Goal: Task Accomplishment & Management: Manage account settings

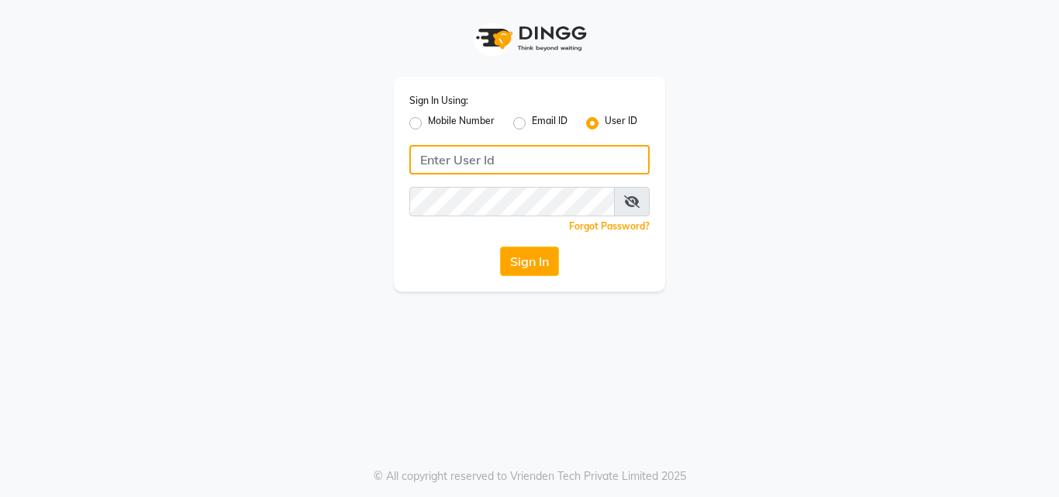
click at [506, 164] on input "Username" at bounding box center [529, 159] width 240 height 29
type input "9004011399"
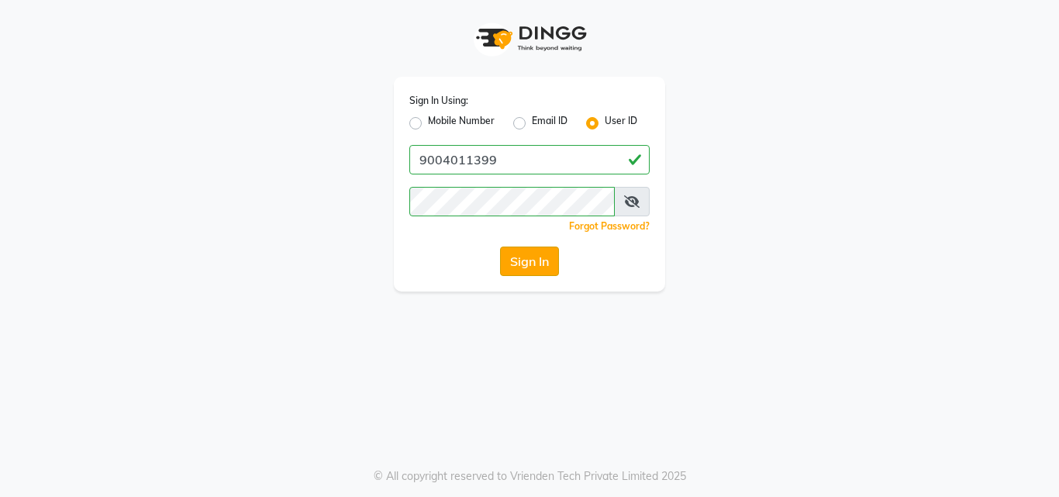
click at [534, 255] on button "Sign In" at bounding box center [529, 261] width 59 height 29
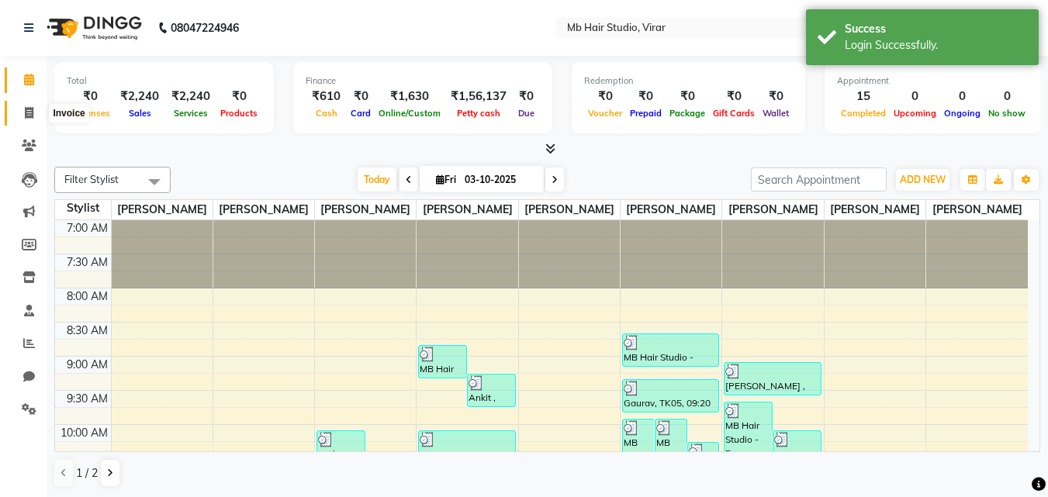
click at [26, 107] on icon at bounding box center [29, 113] width 9 height 12
select select "7979"
select select "service"
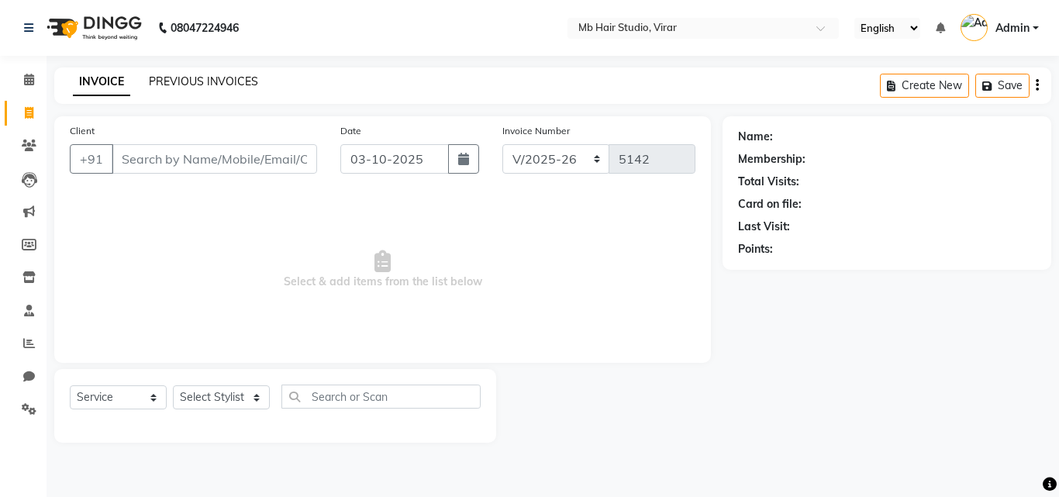
click at [229, 80] on link "PREVIOUS INVOICES" at bounding box center [203, 81] width 109 height 14
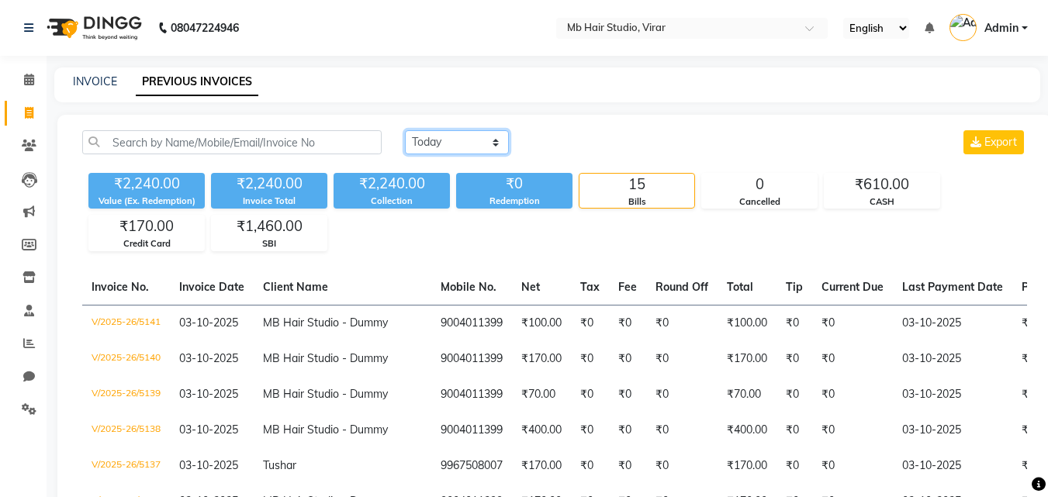
click at [465, 147] on select "[DATE] [DATE] Custom Range" at bounding box center [457, 142] width 104 height 24
click at [405, 130] on select "[DATE] [DATE] Custom Range" at bounding box center [457, 142] width 104 height 24
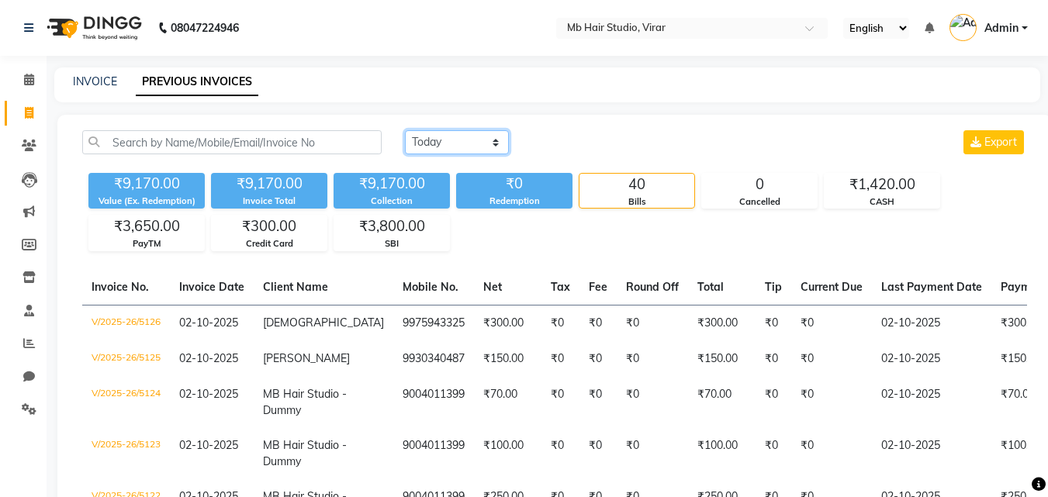
click at [453, 139] on select "[DATE] [DATE] Custom Range" at bounding box center [457, 142] width 104 height 24
click at [405, 130] on select "[DATE] [DATE] Custom Range" at bounding box center [457, 142] width 104 height 24
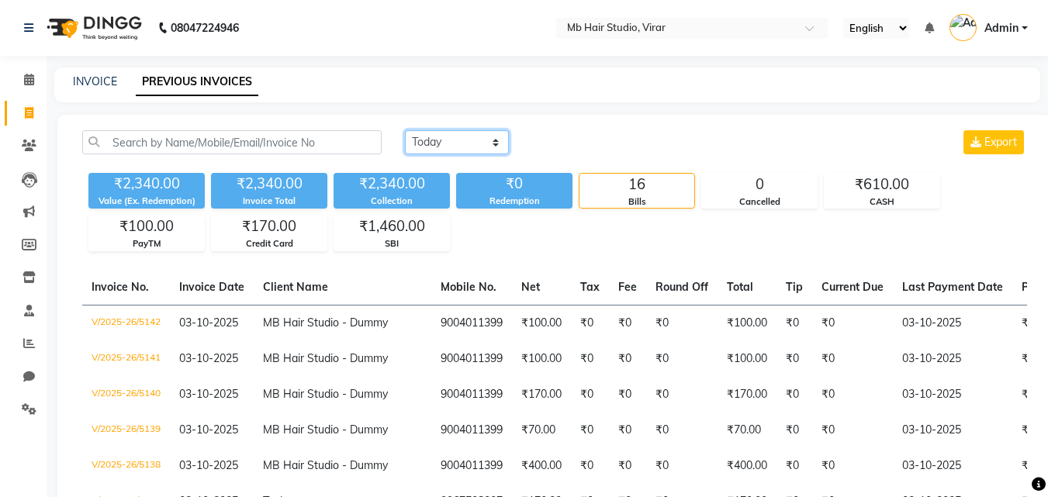
click at [459, 146] on select "[DATE] [DATE] Custom Range" at bounding box center [457, 142] width 104 height 24
click at [405, 130] on select "[DATE] [DATE] Custom Range" at bounding box center [457, 142] width 104 height 24
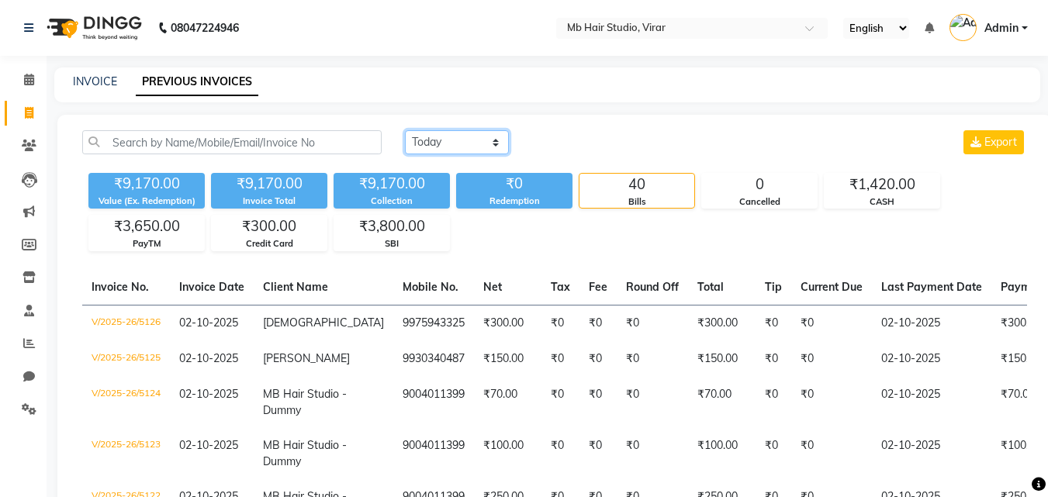
drag, startPoint x: 473, startPoint y: 135, endPoint x: 475, endPoint y: 143, distance: 7.9
click at [473, 135] on select "[DATE] [DATE] Custom Range" at bounding box center [457, 142] width 104 height 24
click at [405, 130] on select "[DATE] [DATE] Custom Range" at bounding box center [457, 142] width 104 height 24
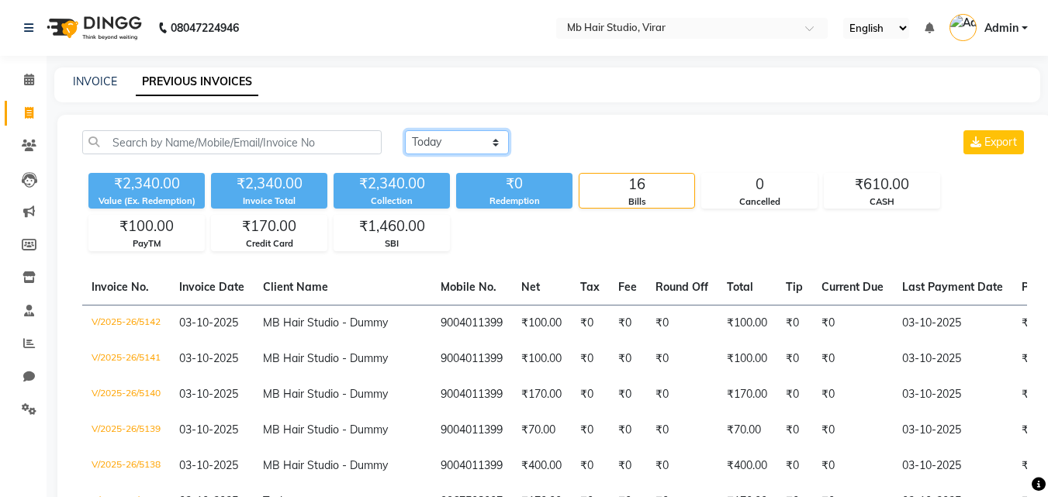
scroll to position [78, 0]
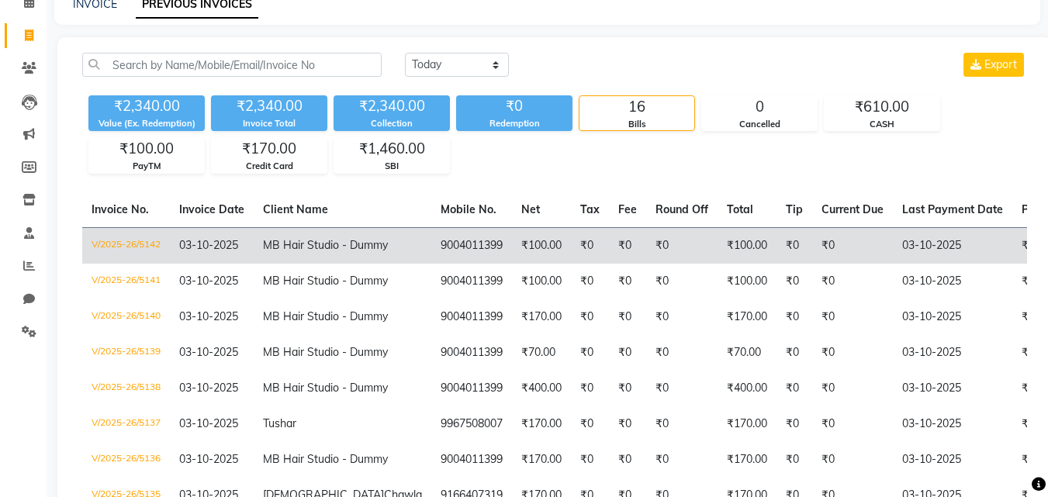
click at [512, 263] on td "₹100.00" at bounding box center [541, 245] width 59 height 36
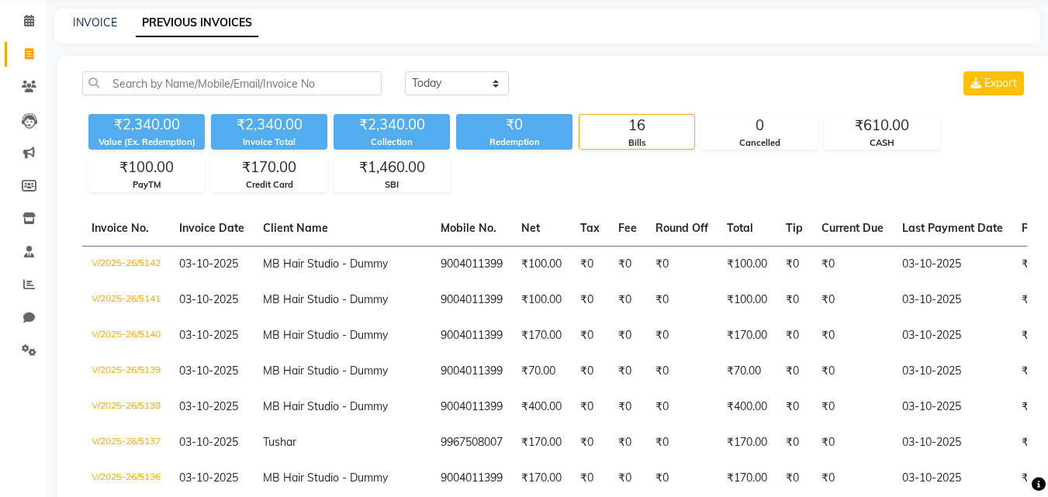
scroll to position [0, 0]
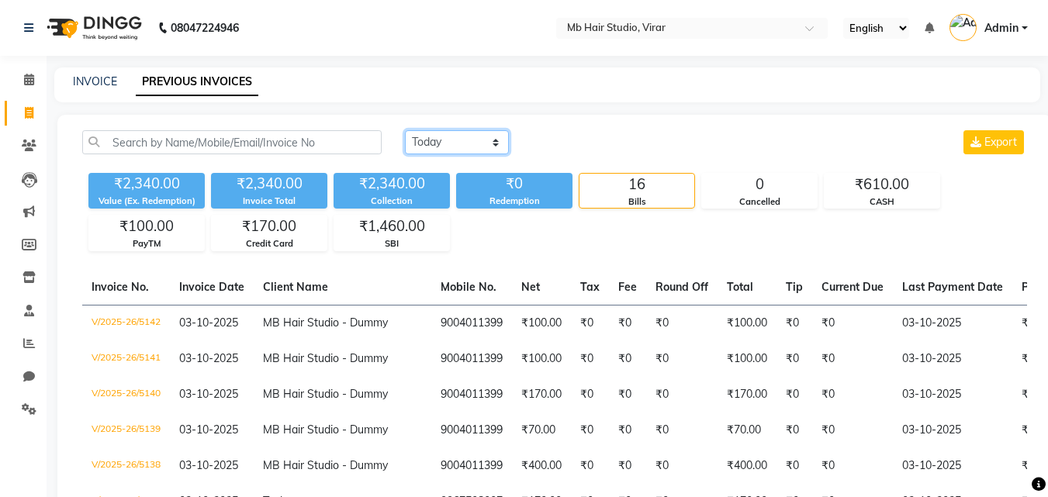
click at [465, 138] on select "[DATE] [DATE] Custom Range" at bounding box center [457, 142] width 104 height 24
click at [405, 130] on select "[DATE] [DATE] Custom Range" at bounding box center [457, 142] width 104 height 24
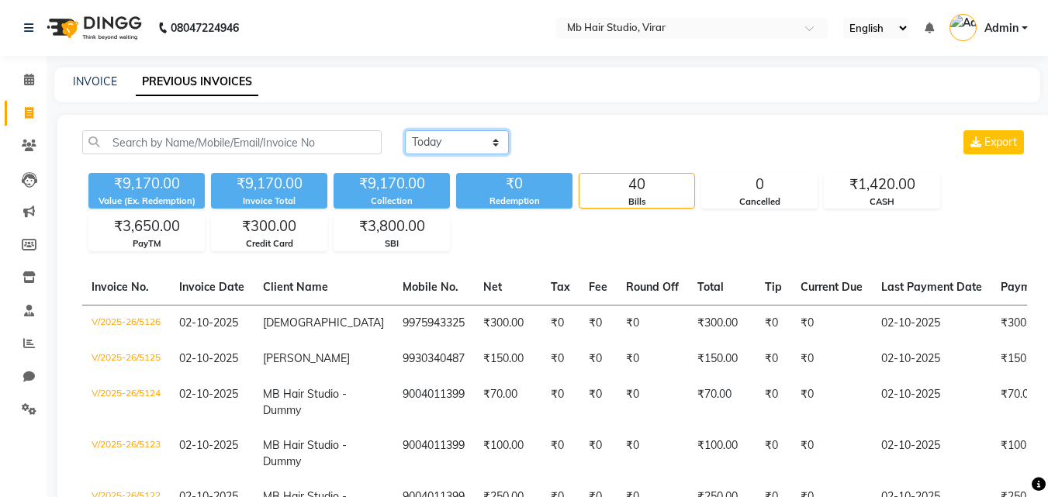
drag, startPoint x: 434, startPoint y: 141, endPoint x: 434, endPoint y: 152, distance: 10.9
click at [434, 141] on select "[DATE] [DATE] Custom Range" at bounding box center [457, 142] width 104 height 24
click at [405, 130] on select "[DATE] [DATE] Custom Range" at bounding box center [457, 142] width 104 height 24
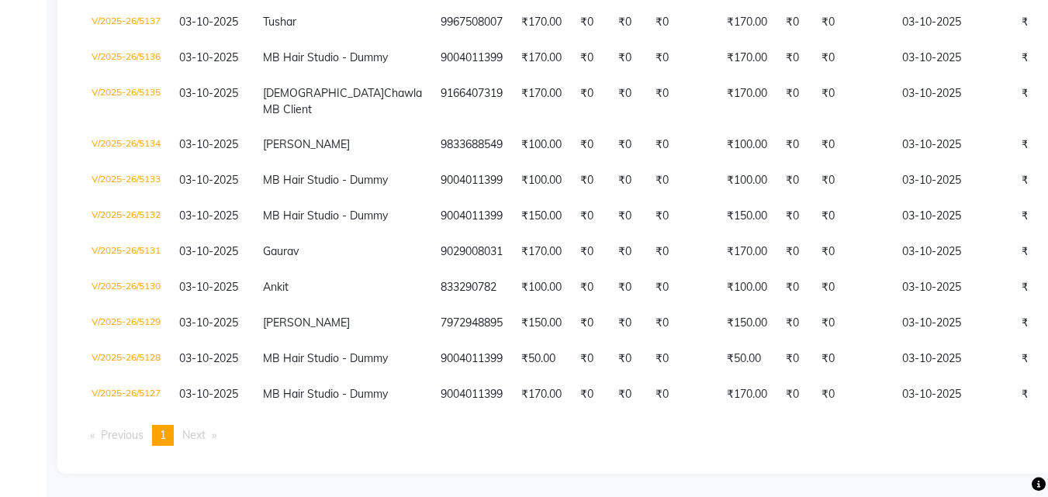
scroll to position [841, 0]
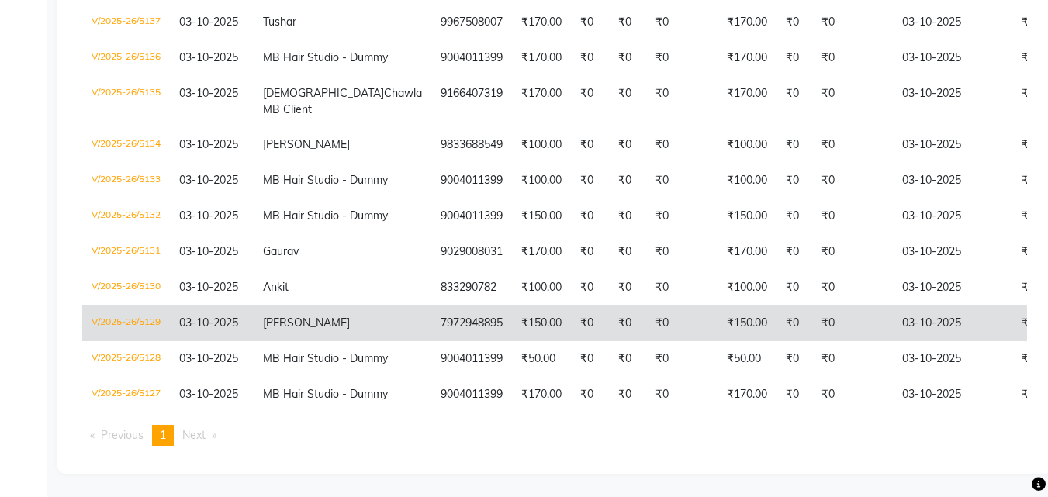
click at [431, 306] on td "7972948895" at bounding box center [471, 324] width 81 height 36
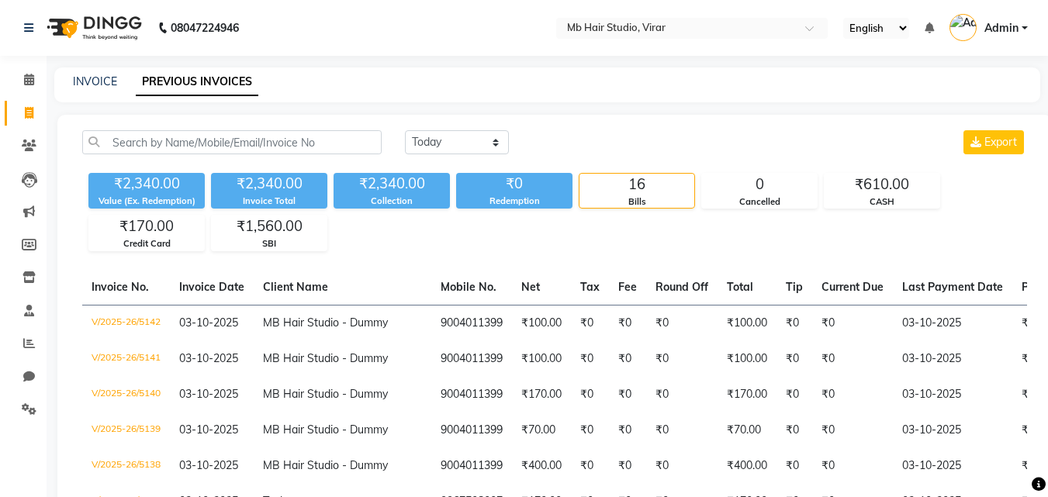
scroll to position [0, 0]
click at [442, 143] on select "[DATE] [DATE] Custom Range" at bounding box center [457, 142] width 104 height 24
click at [405, 130] on select "[DATE] [DATE] Custom Range" at bounding box center [457, 142] width 104 height 24
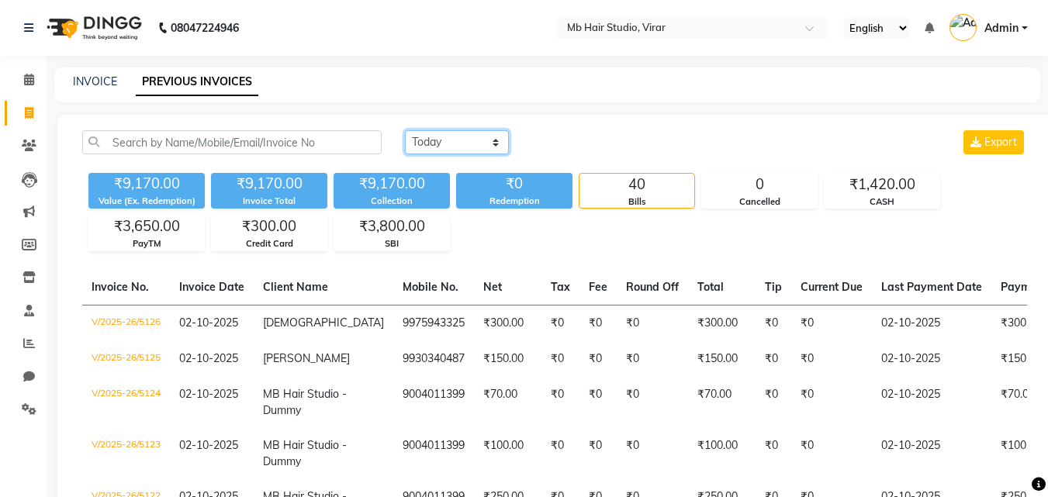
click at [427, 139] on select "[DATE] [DATE] Custom Range" at bounding box center [457, 142] width 104 height 24
select select "[DATE]"
click at [405, 130] on select "[DATE] [DATE] Custom Range" at bounding box center [457, 142] width 104 height 24
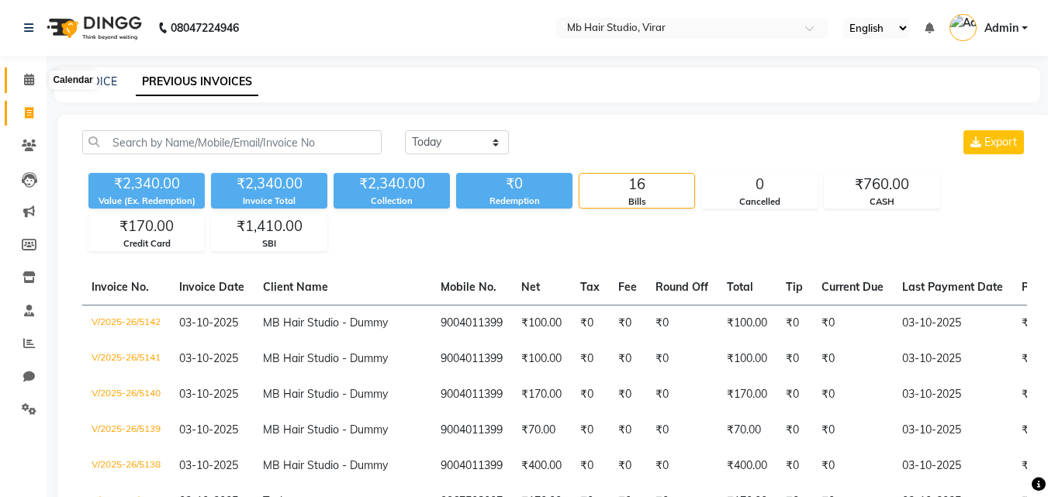
click at [29, 82] on icon at bounding box center [29, 80] width 10 height 12
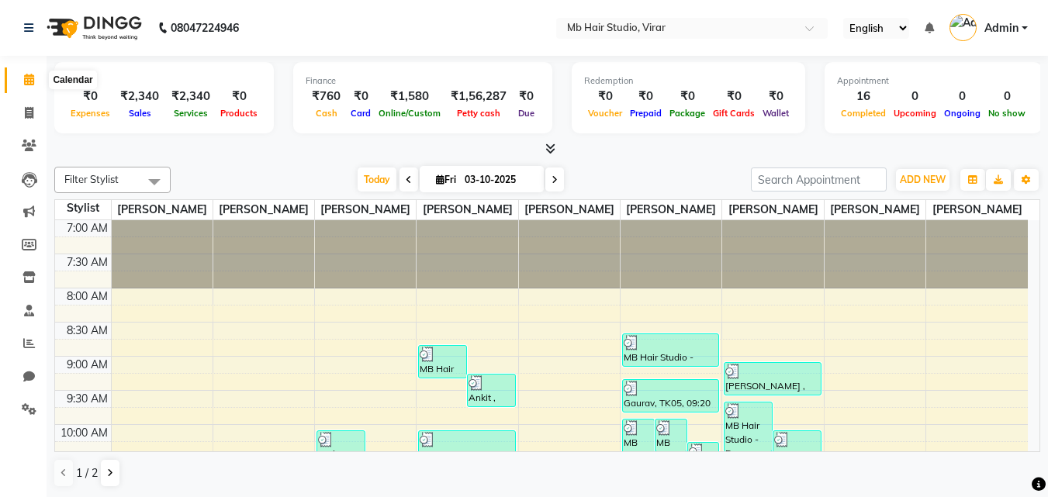
click at [26, 87] on span at bounding box center [29, 80] width 27 height 18
click at [34, 108] on span at bounding box center [29, 114] width 27 height 18
select select "service"
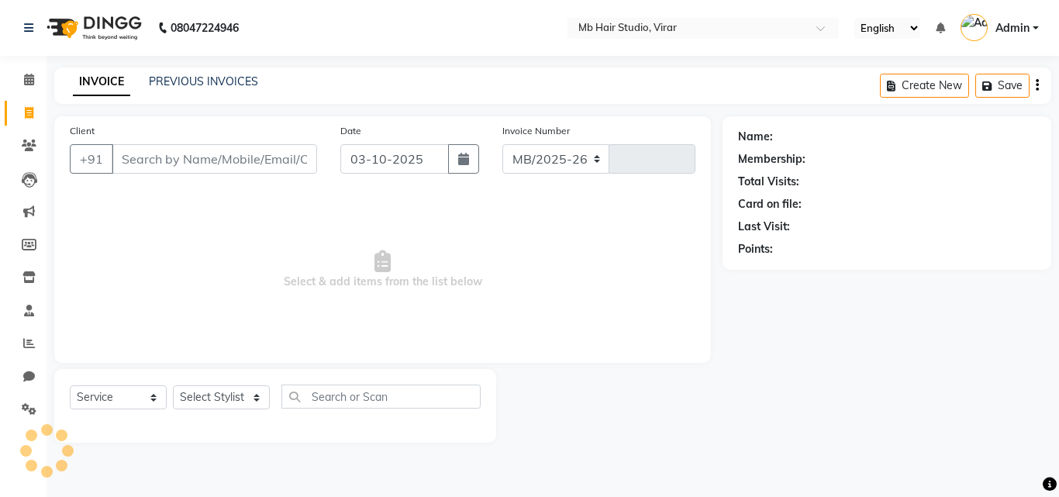
select select "7979"
type input "5144"
click at [240, 83] on link "PREVIOUS INVOICES" at bounding box center [203, 81] width 109 height 14
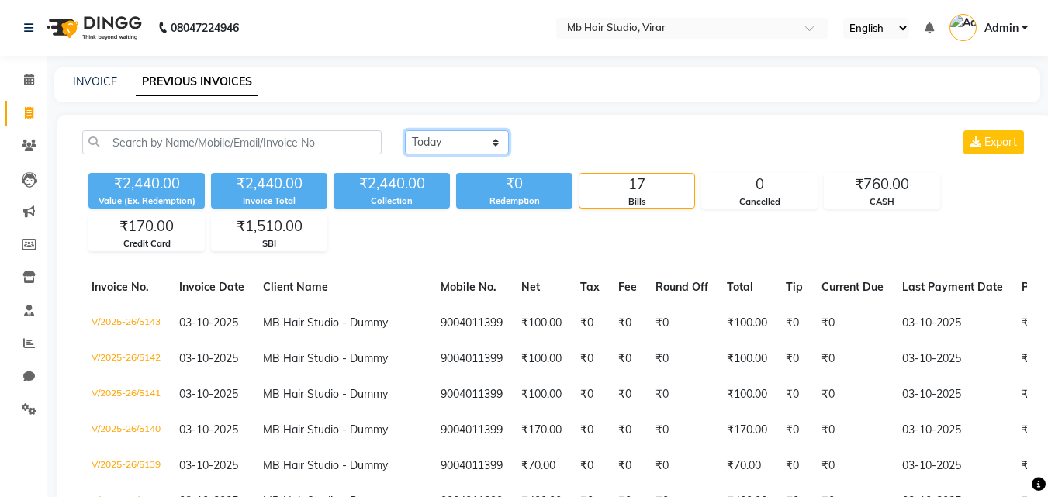
click at [441, 145] on select "[DATE] [DATE] Custom Range" at bounding box center [457, 142] width 104 height 24
click at [405, 130] on select "[DATE] [DATE] Custom Range" at bounding box center [457, 142] width 104 height 24
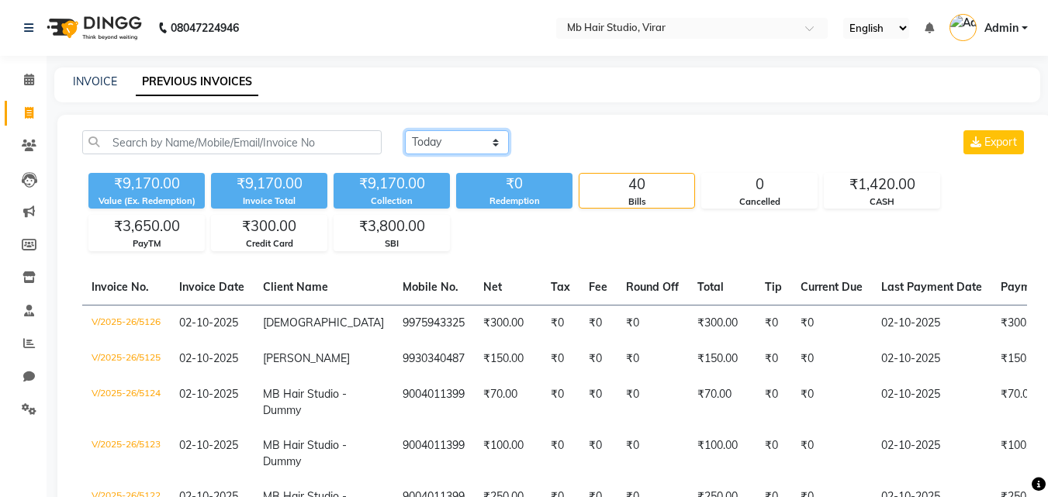
click at [475, 143] on select "[DATE] [DATE] Custom Range" at bounding box center [457, 142] width 104 height 24
click at [405, 130] on select "[DATE] [DATE] Custom Range" at bounding box center [457, 142] width 104 height 24
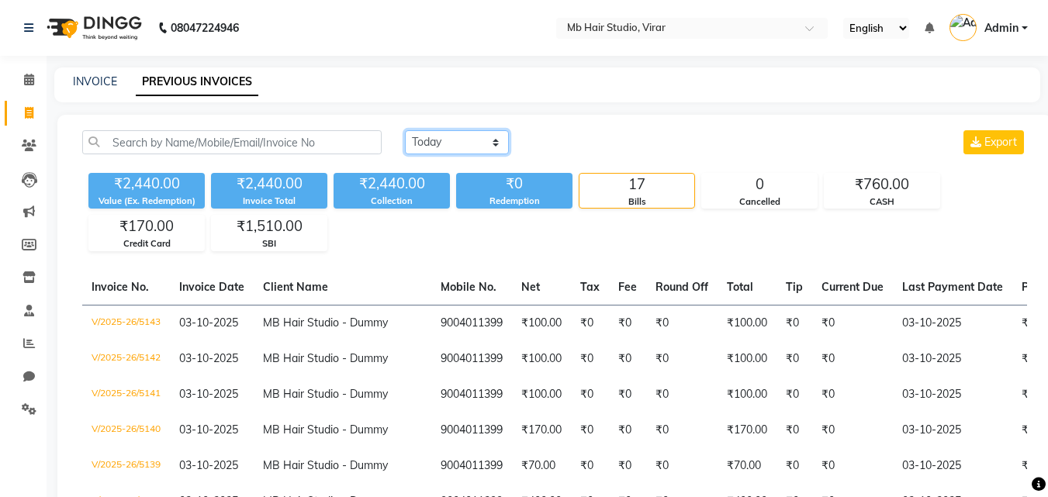
click at [475, 140] on select "[DATE] [DATE] Custom Range" at bounding box center [457, 142] width 104 height 24
select select "[DATE]"
click at [405, 130] on select "[DATE] [DATE] Custom Range" at bounding box center [457, 142] width 104 height 24
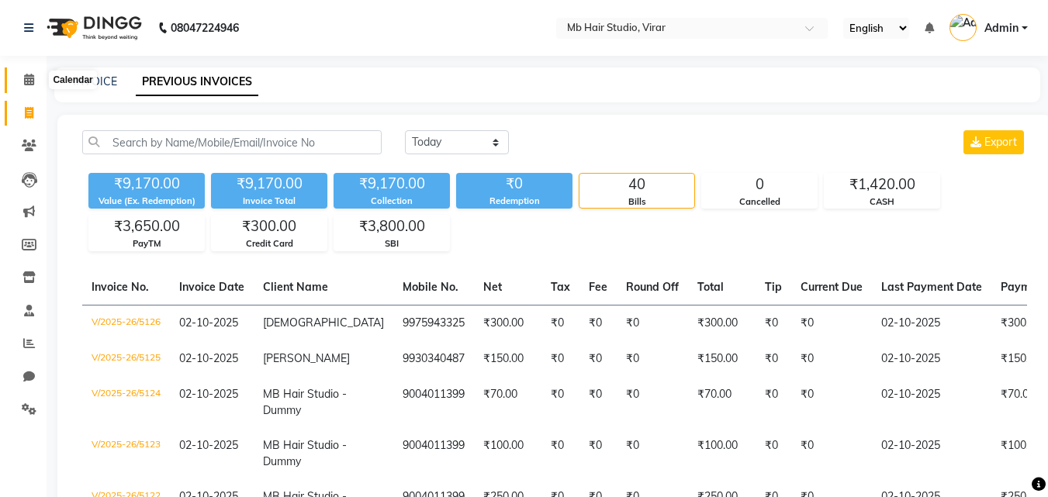
click at [22, 85] on span at bounding box center [29, 80] width 27 height 18
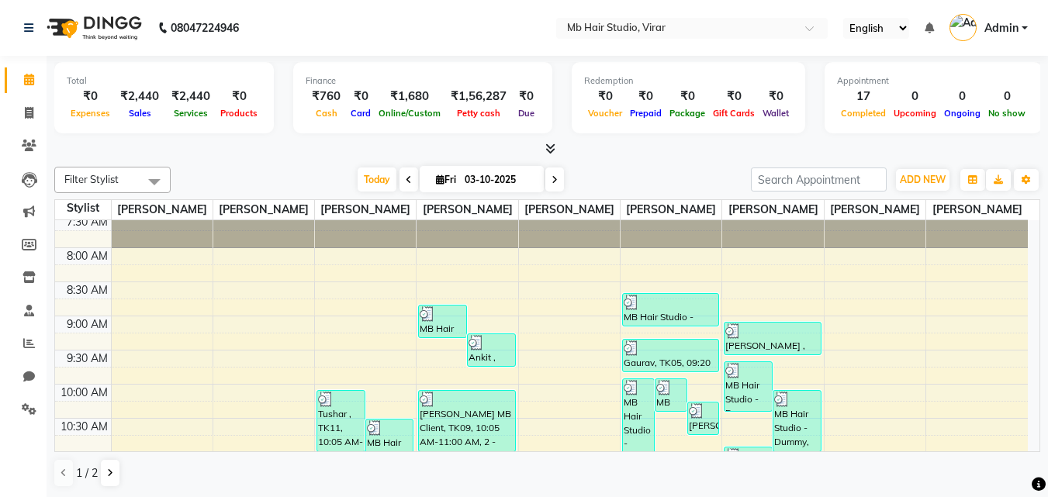
scroll to position [78, 0]
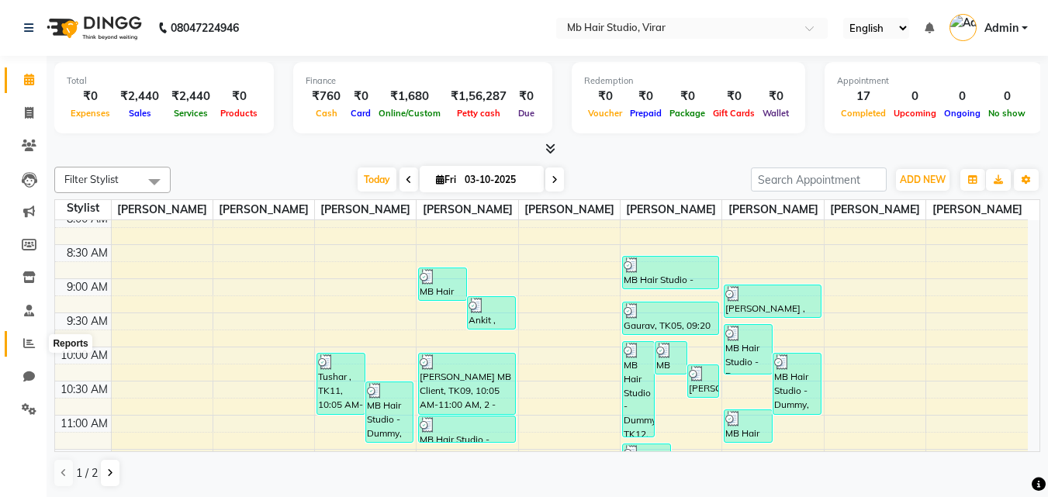
click at [26, 345] on icon at bounding box center [29, 343] width 12 height 12
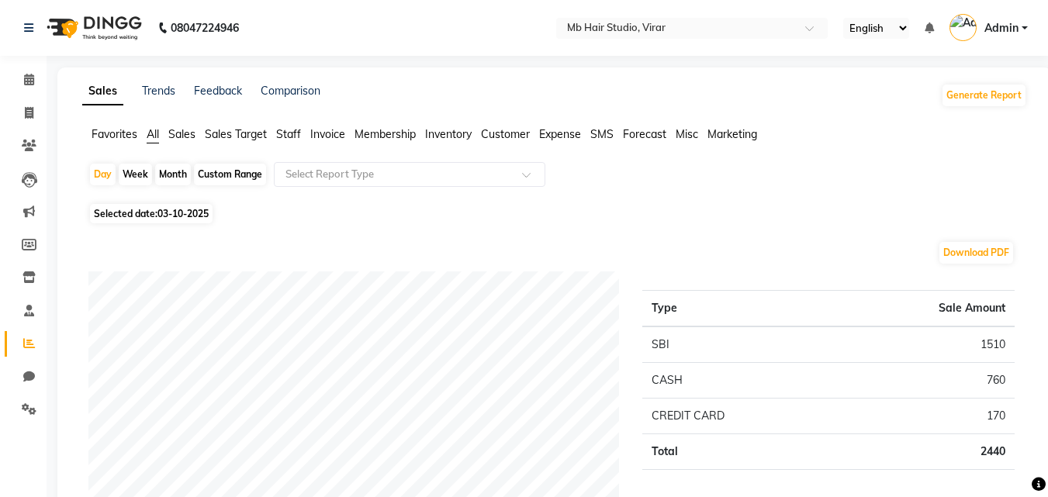
click at [190, 136] on span "Sales" at bounding box center [181, 134] width 27 height 14
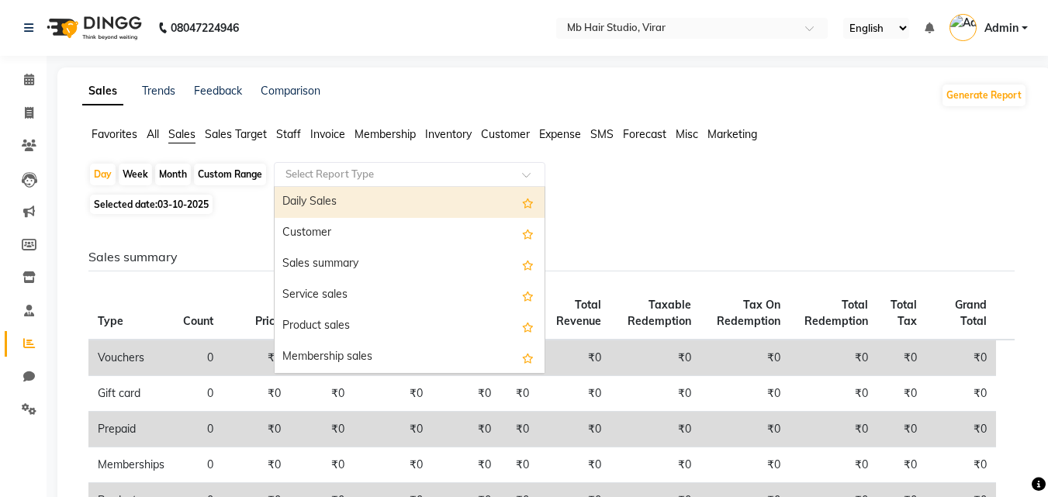
click at [361, 176] on input "text" at bounding box center [393, 175] width 223 height 16
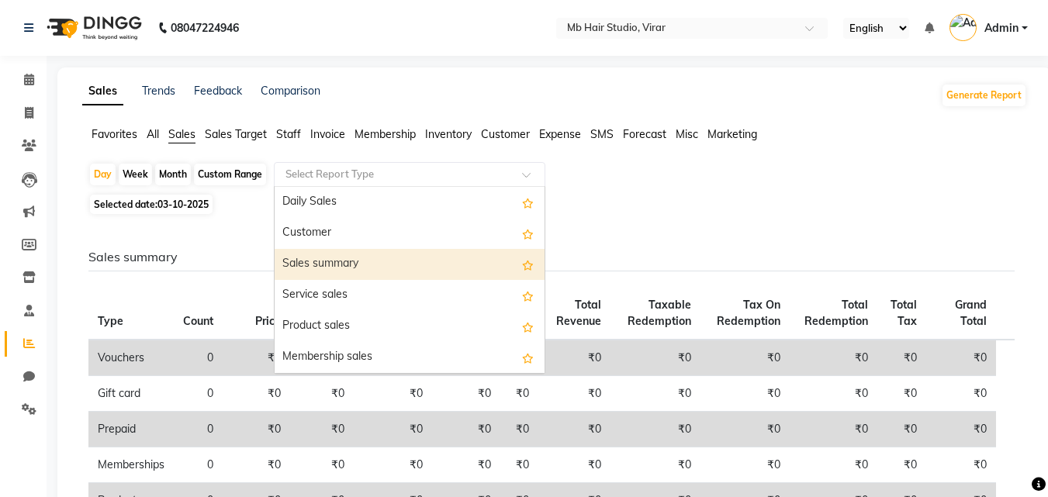
click at [335, 260] on div "Sales summary" at bounding box center [410, 264] width 270 height 31
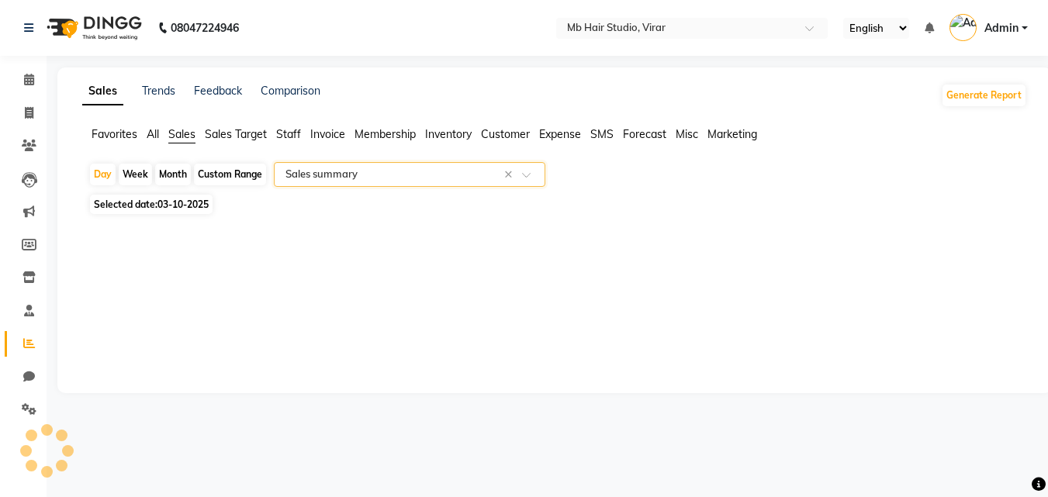
select select "full_report"
select select "csv"
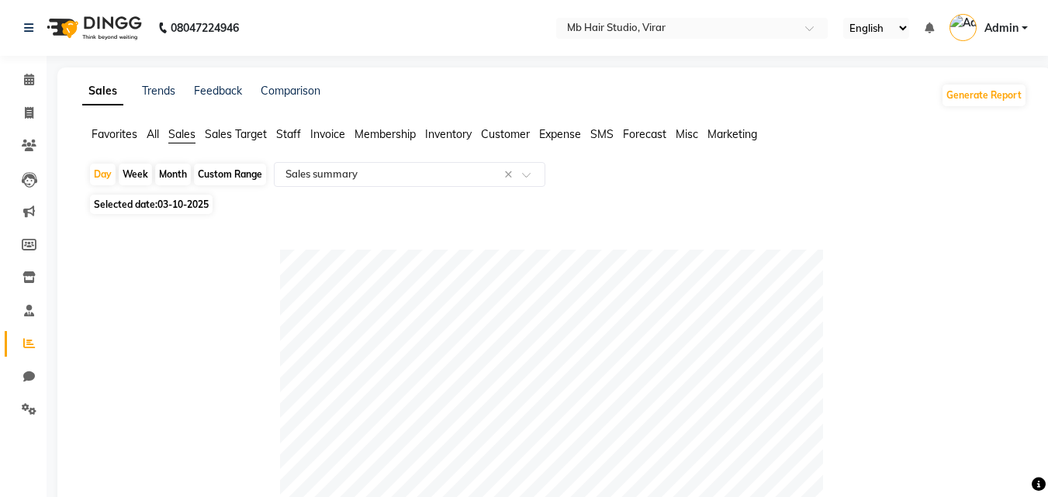
click at [296, 134] on span "Staff" at bounding box center [288, 134] width 25 height 14
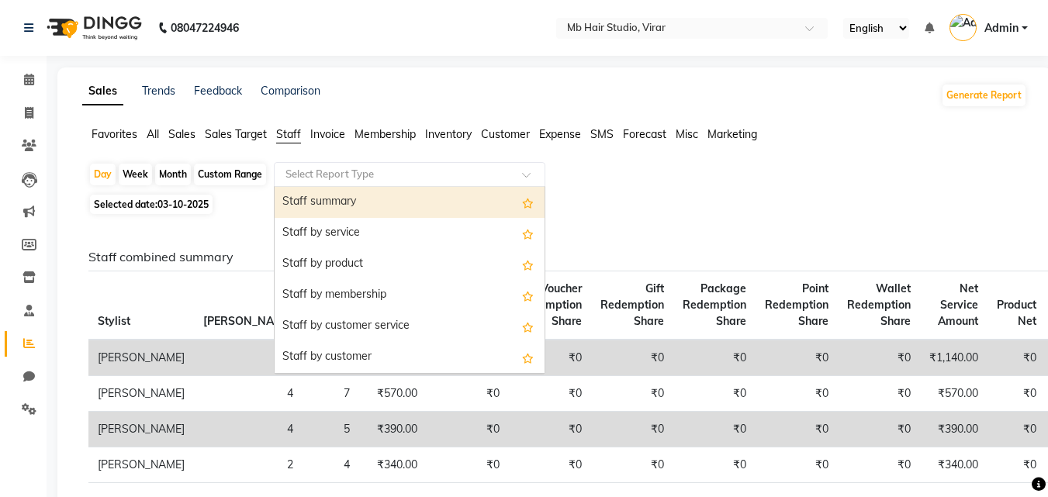
click at [371, 171] on input "text" at bounding box center [393, 175] width 223 height 16
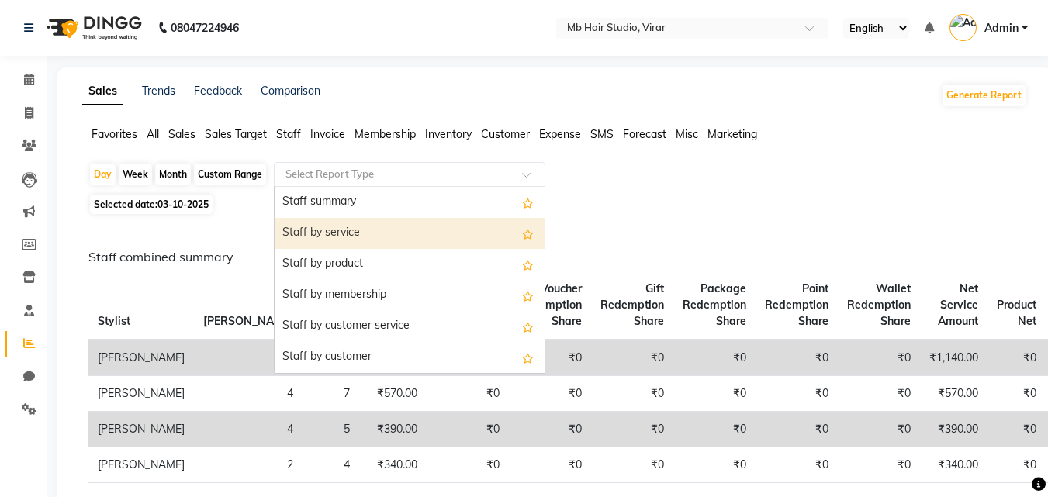
click at [360, 242] on div "Staff by service" at bounding box center [410, 233] width 270 height 31
select select "full_report"
select select "csv"
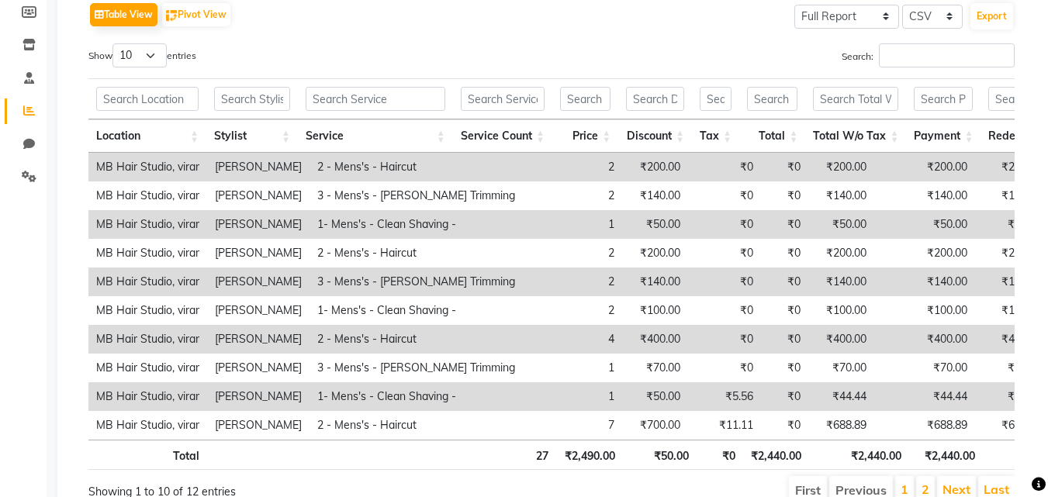
scroll to position [316, 0]
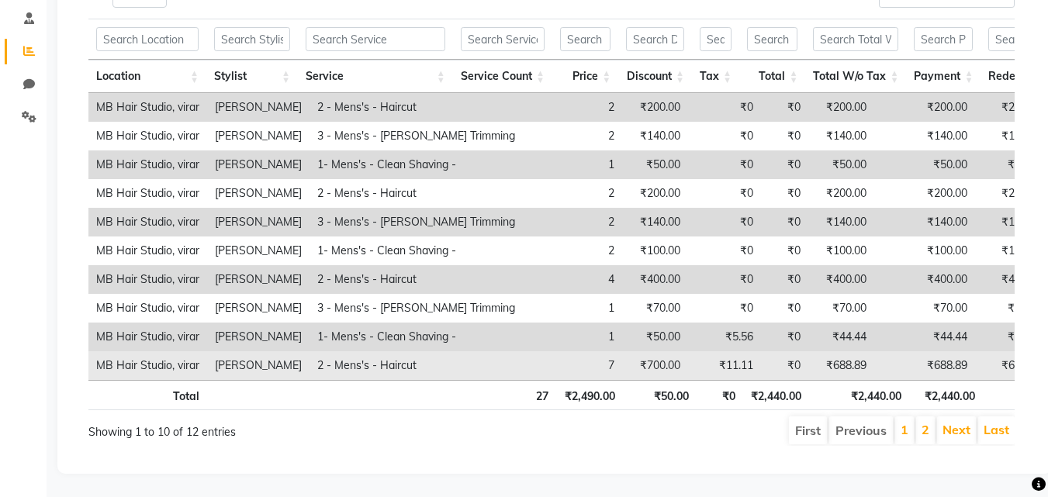
click at [523, 355] on td "7" at bounding box center [572, 365] width 99 height 29
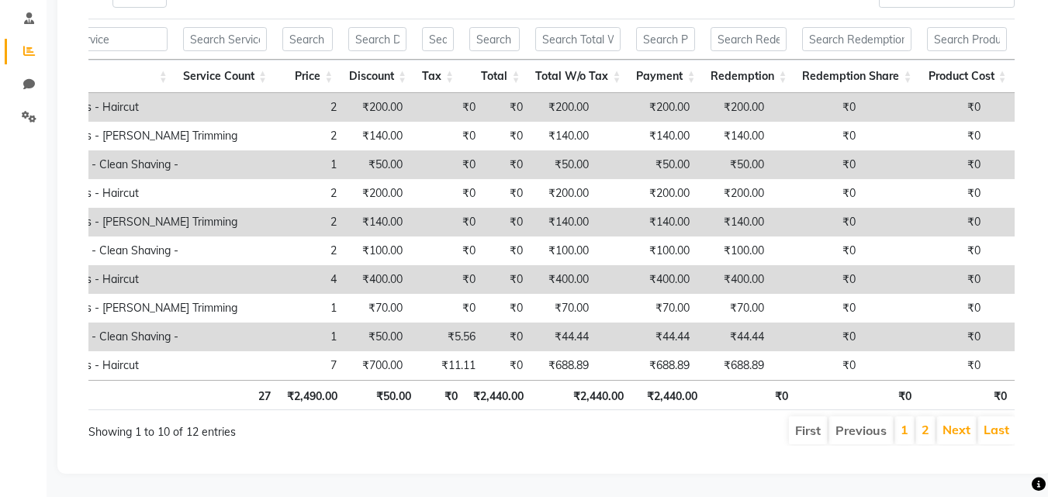
scroll to position [0, 0]
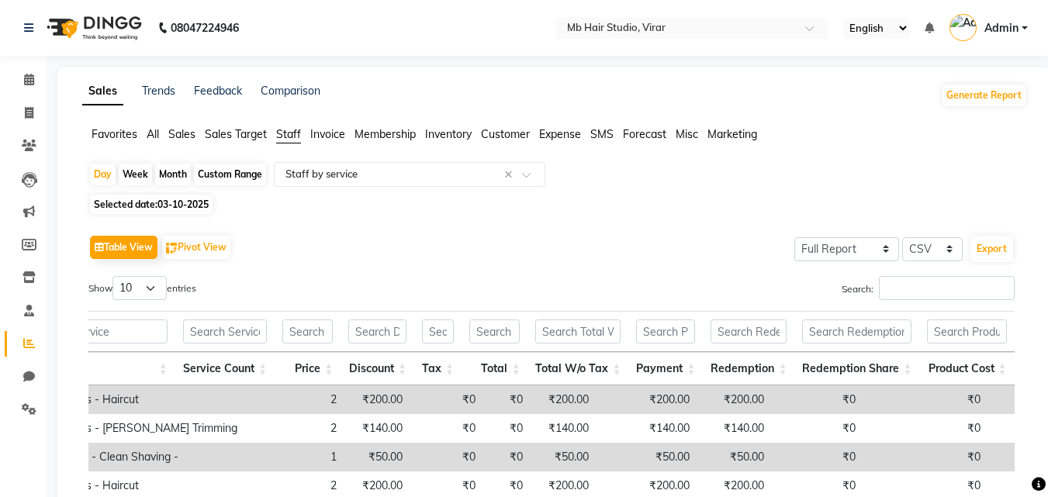
click at [223, 174] on div "Custom Range" at bounding box center [230, 175] width 72 height 22
select select "10"
select select "2025"
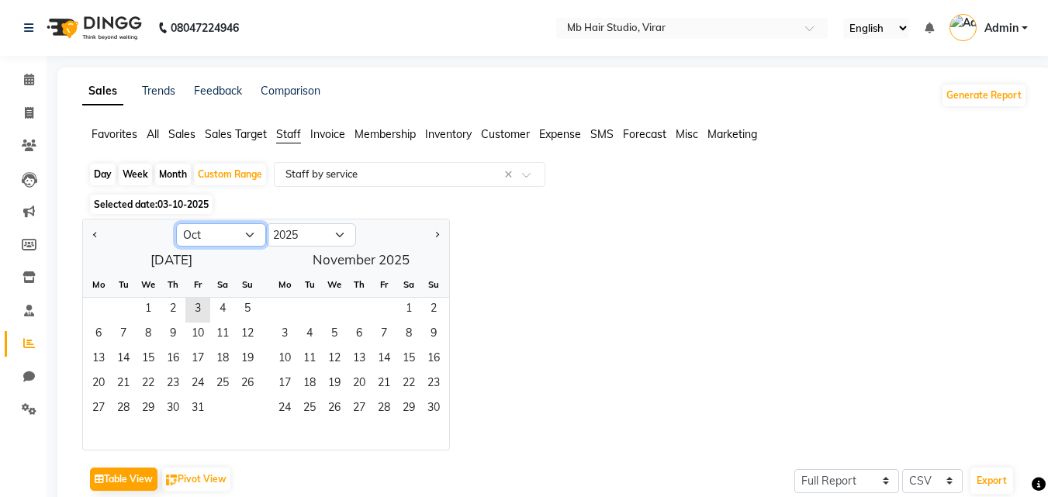
click at [248, 234] on select "Jan Feb Mar Apr May Jun [DATE] Aug Sep Oct Nov Dec" at bounding box center [221, 234] width 90 height 23
select select "9"
click at [176, 223] on select "Jan Feb Mar Apr May Jun [DATE] Aug Sep Oct Nov Dec" at bounding box center [221, 234] width 90 height 23
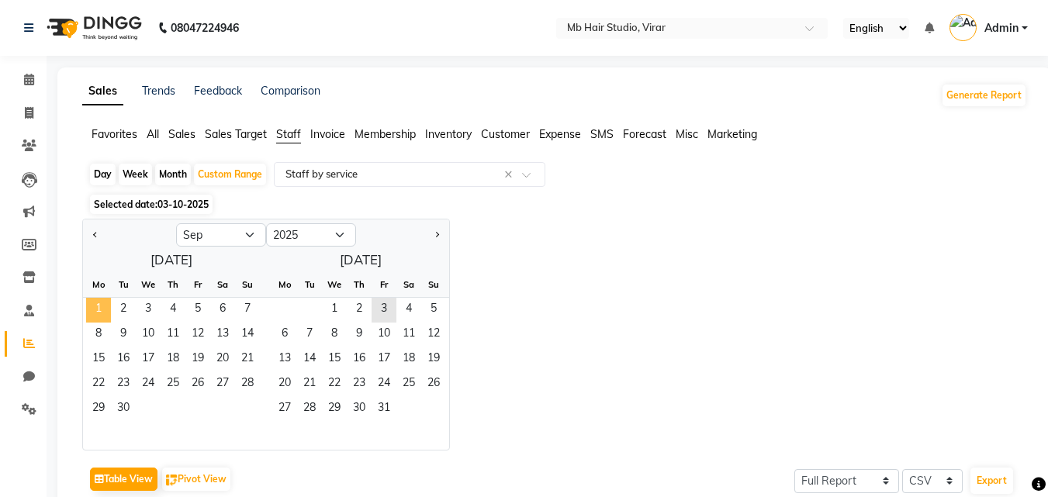
click at [91, 306] on span "1" at bounding box center [98, 310] width 25 height 25
click at [130, 409] on span "30" at bounding box center [123, 409] width 25 height 25
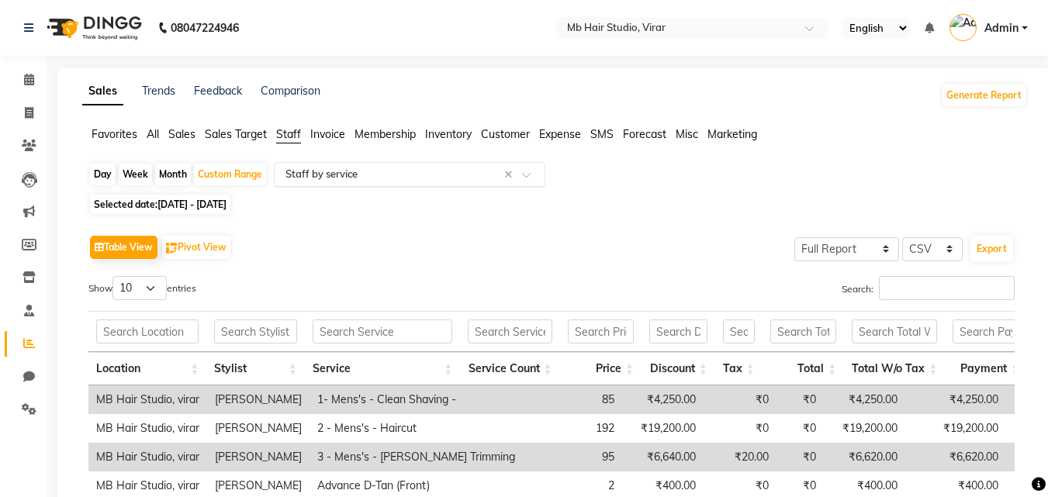
click at [380, 176] on input "text" at bounding box center [393, 175] width 223 height 16
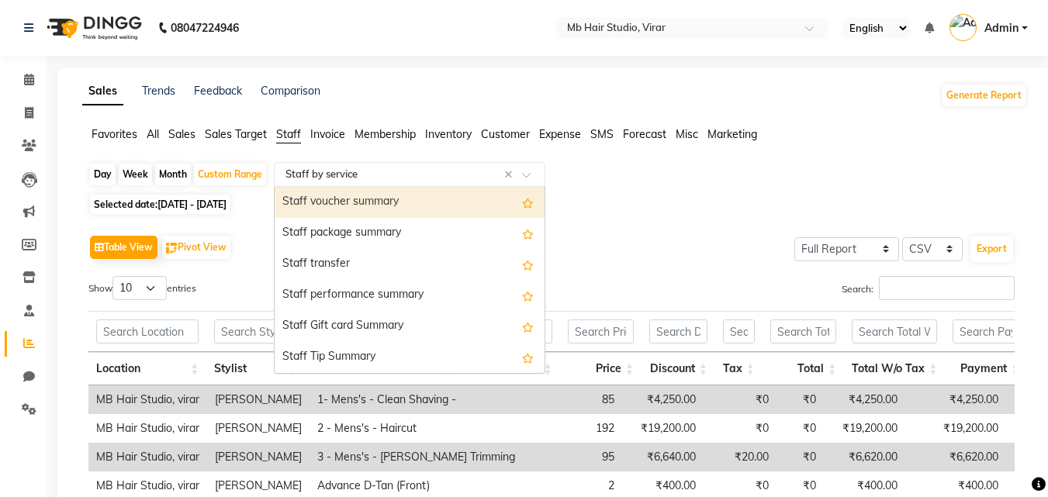
click at [327, 172] on input "text" at bounding box center [393, 175] width 223 height 16
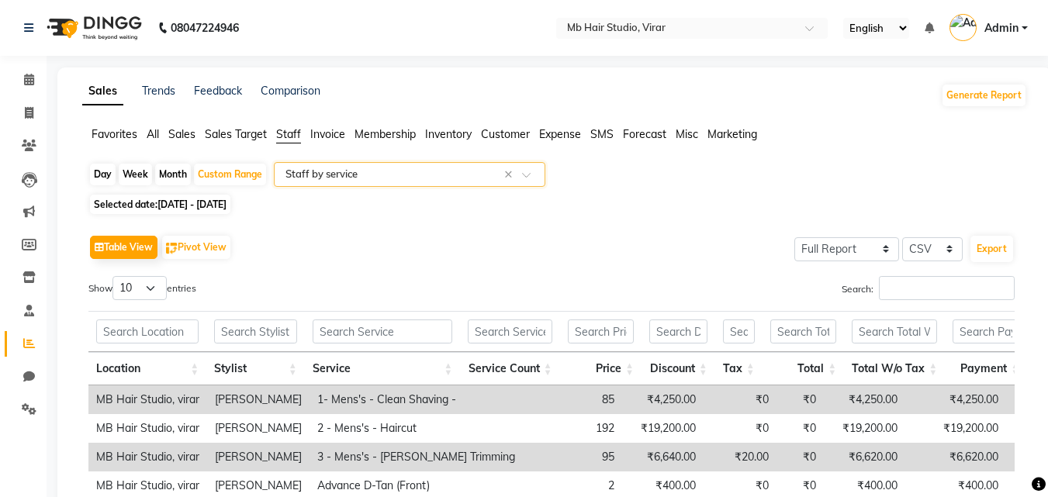
click at [525, 171] on span at bounding box center [531, 179] width 19 height 16
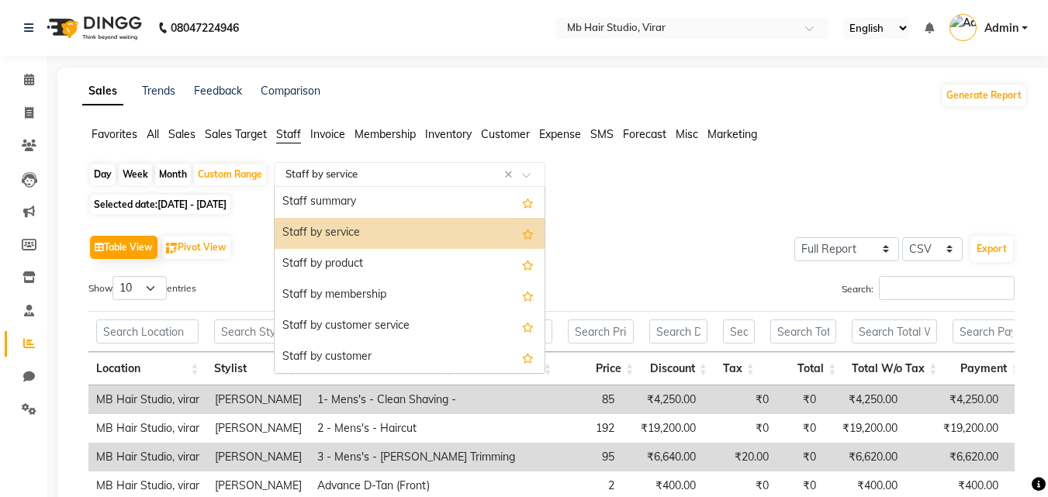
click at [525, 171] on span at bounding box center [531, 179] width 19 height 16
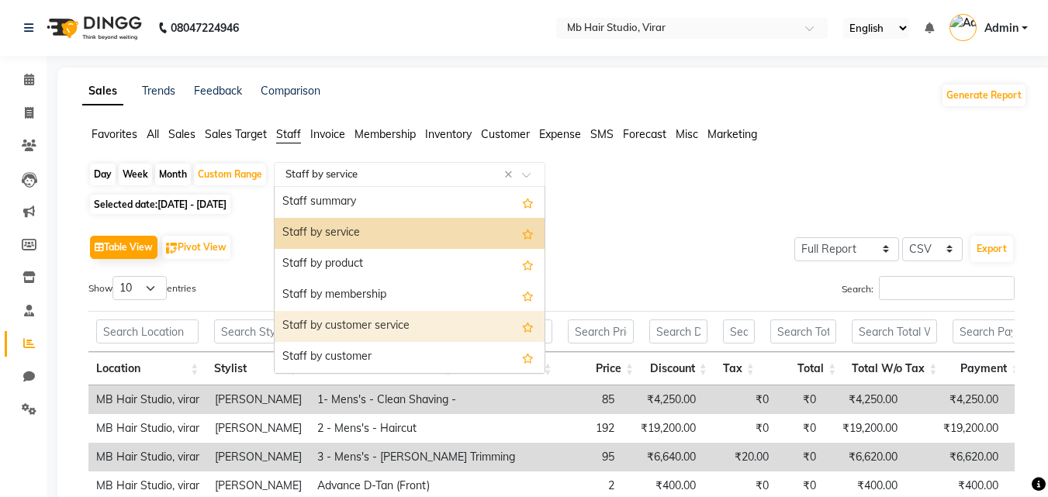
click at [384, 319] on div "Staff by customer service" at bounding box center [410, 326] width 270 height 31
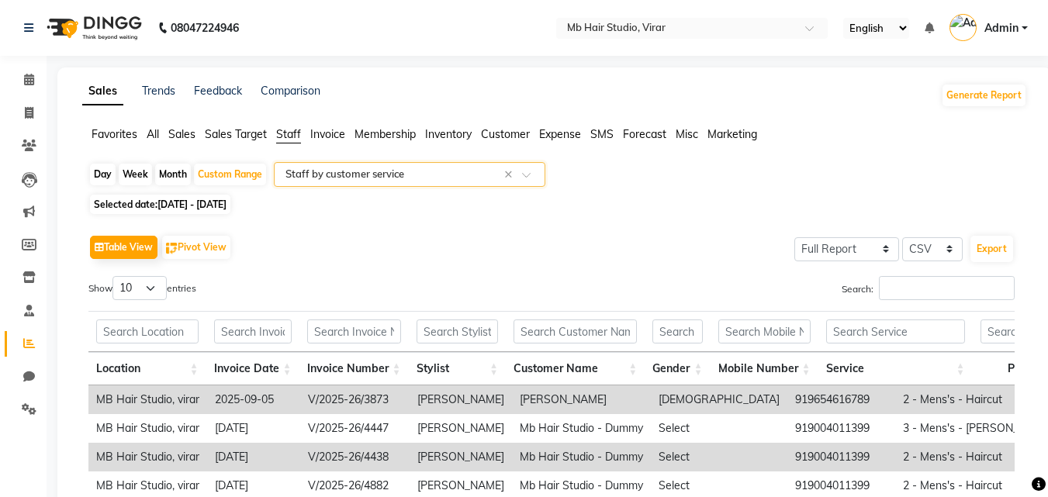
click at [523, 176] on span at bounding box center [531, 179] width 19 height 16
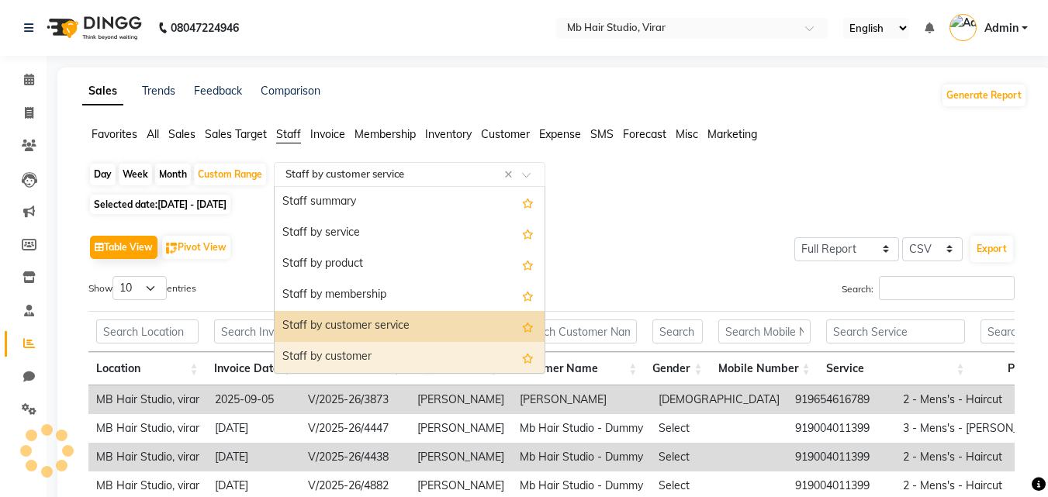
click at [344, 349] on div "Staff by customer" at bounding box center [410, 357] width 270 height 31
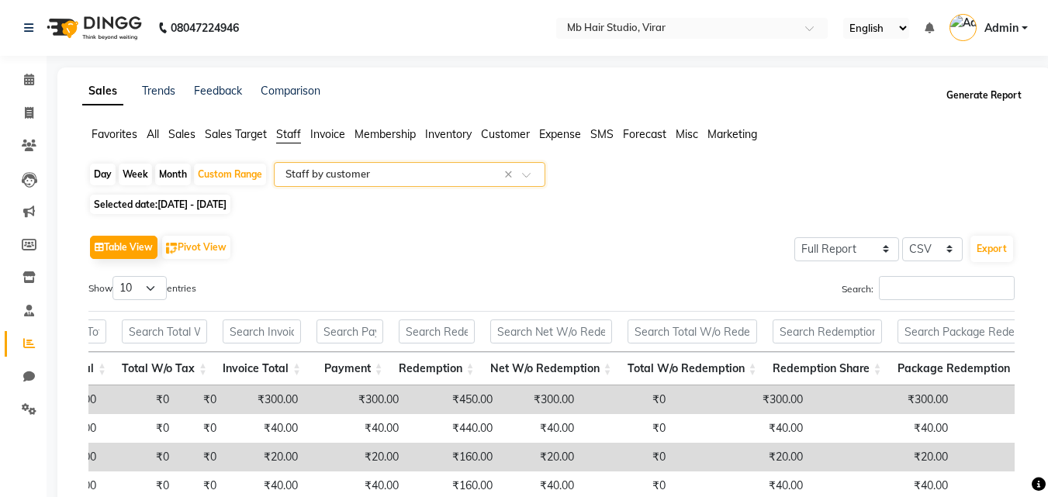
click at [984, 85] on button "Generate Report" at bounding box center [983, 96] width 83 height 22
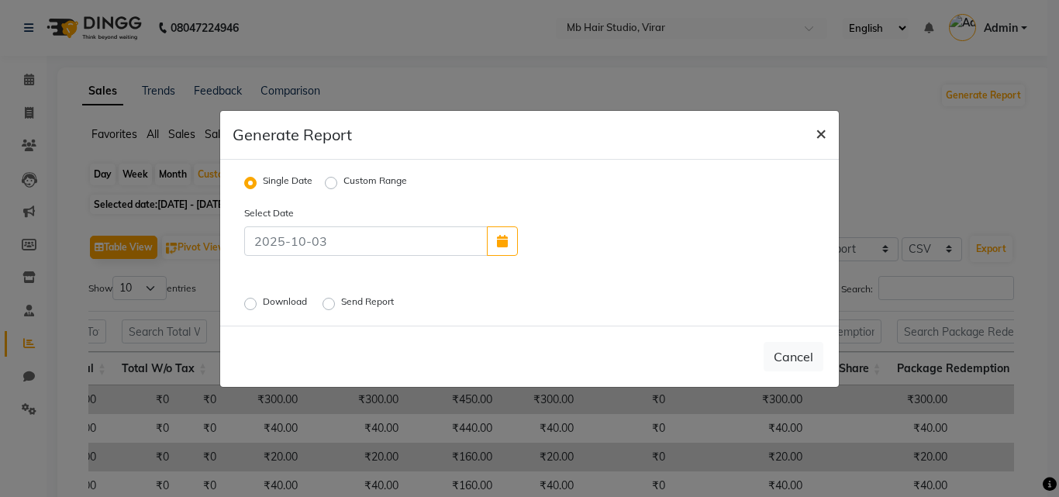
click at [821, 132] on span "×" at bounding box center [821, 132] width 11 height 23
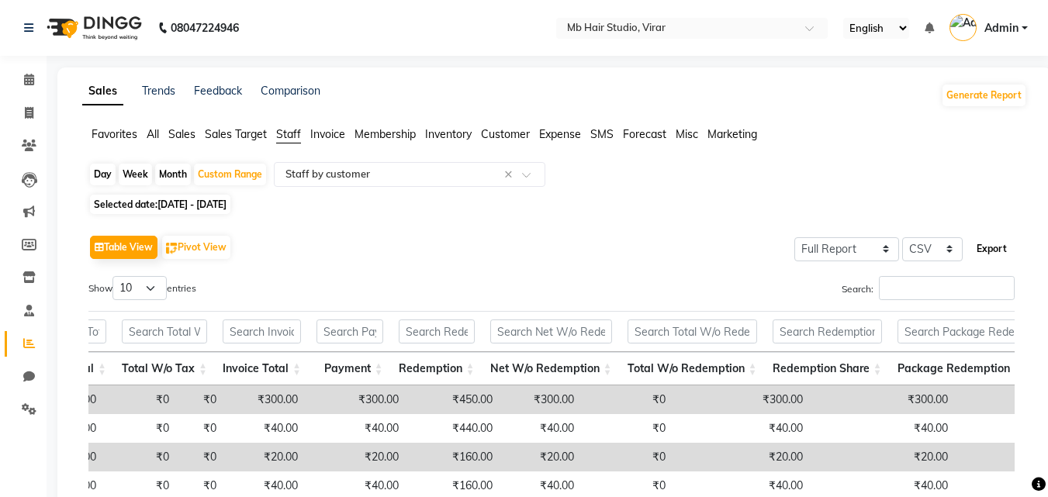
click at [986, 247] on button "Export" at bounding box center [991, 249] width 43 height 26
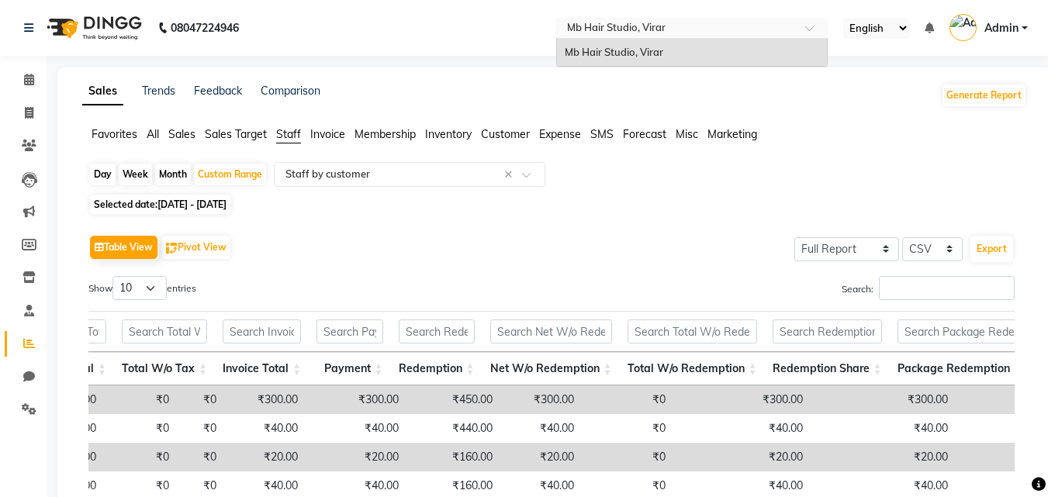
drag, startPoint x: 807, startPoint y: 26, endPoint x: 972, endPoint y: 83, distance: 174.9
click at [972, 83] on div "Generate Report" at bounding box center [984, 95] width 86 height 25
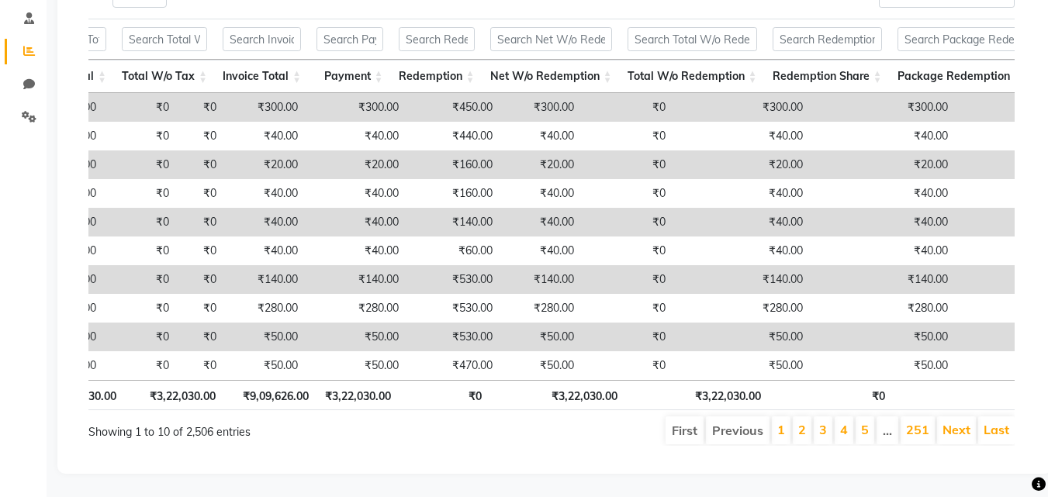
scroll to position [316, 0]
drag, startPoint x: 463, startPoint y: 447, endPoint x: 522, endPoint y: 433, distance: 60.8
click at [520, 447] on div "Table View Pivot View Select Full Report Filtered Report Select CSV PDF Export …" at bounding box center [551, 192] width 951 height 532
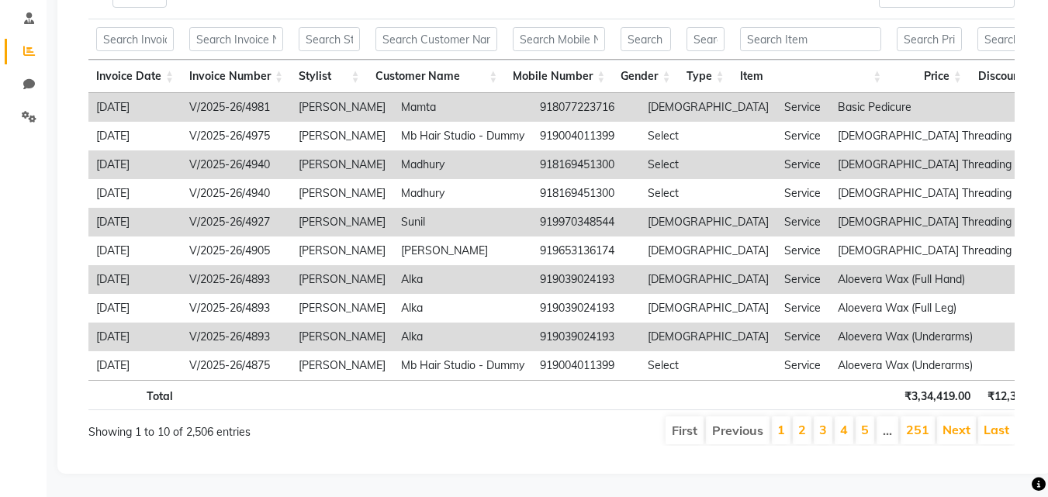
scroll to position [0, 31]
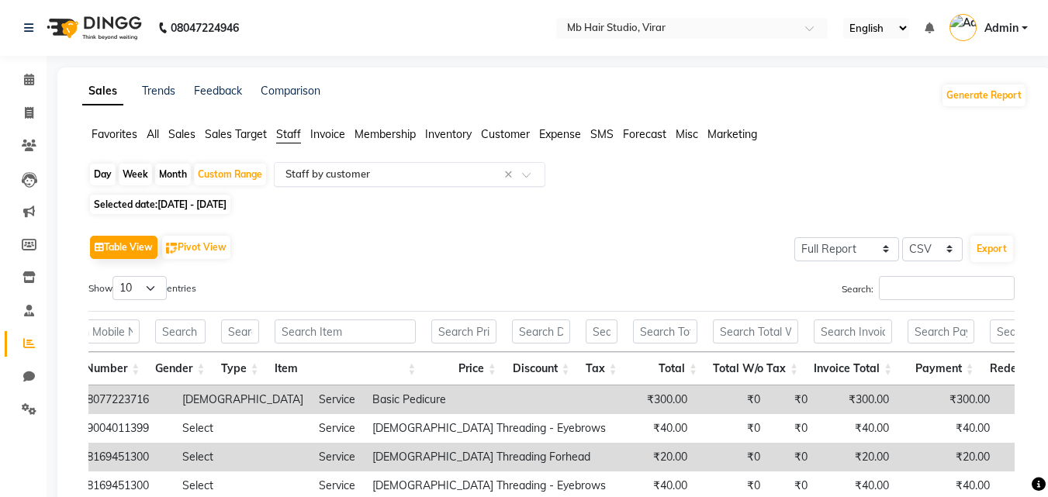
click at [391, 186] on ng-select "Select Report Type × Staff by customer ×" at bounding box center [409, 174] width 271 height 25
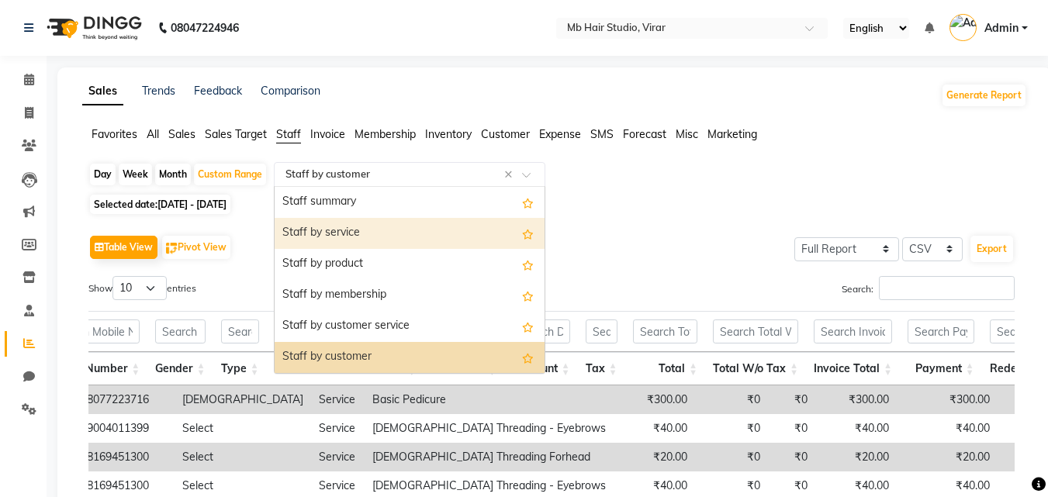
click at [378, 243] on div "Staff by service" at bounding box center [410, 233] width 270 height 31
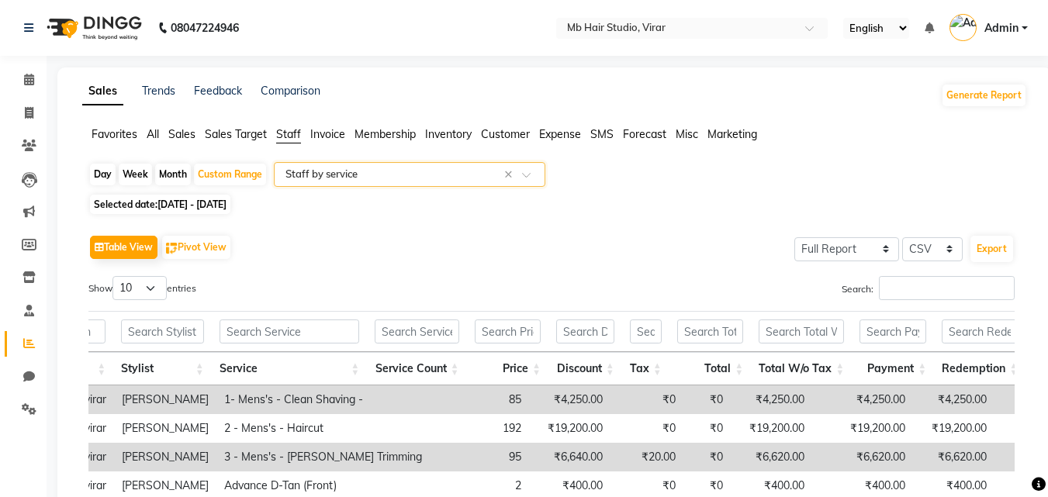
click at [524, 178] on span at bounding box center [531, 179] width 19 height 16
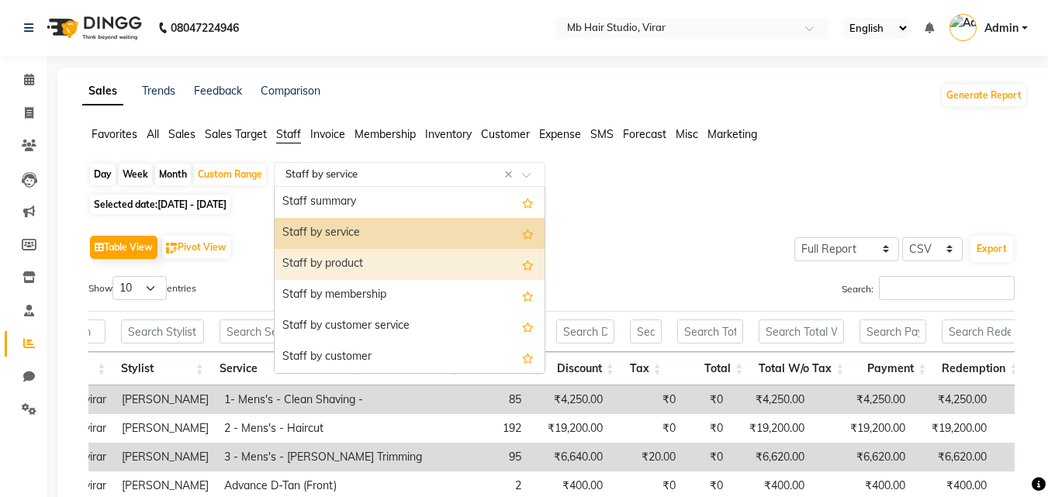
click at [354, 268] on div "Staff by product" at bounding box center [410, 264] width 270 height 31
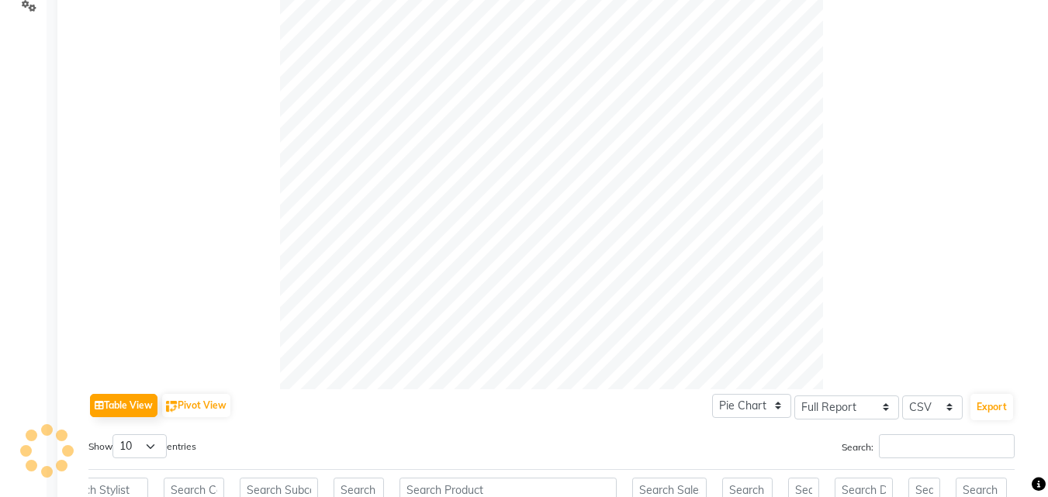
scroll to position [0, 0]
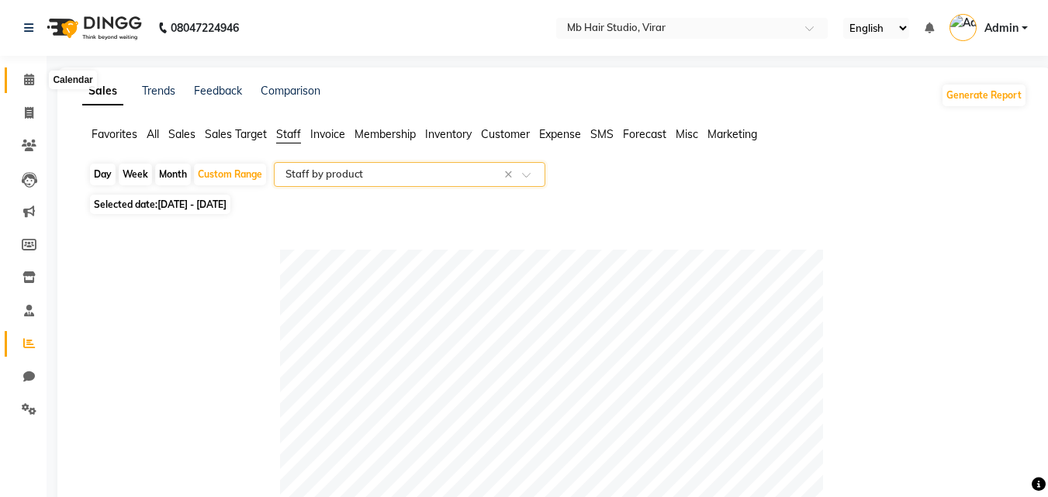
click at [24, 81] on icon at bounding box center [29, 80] width 10 height 12
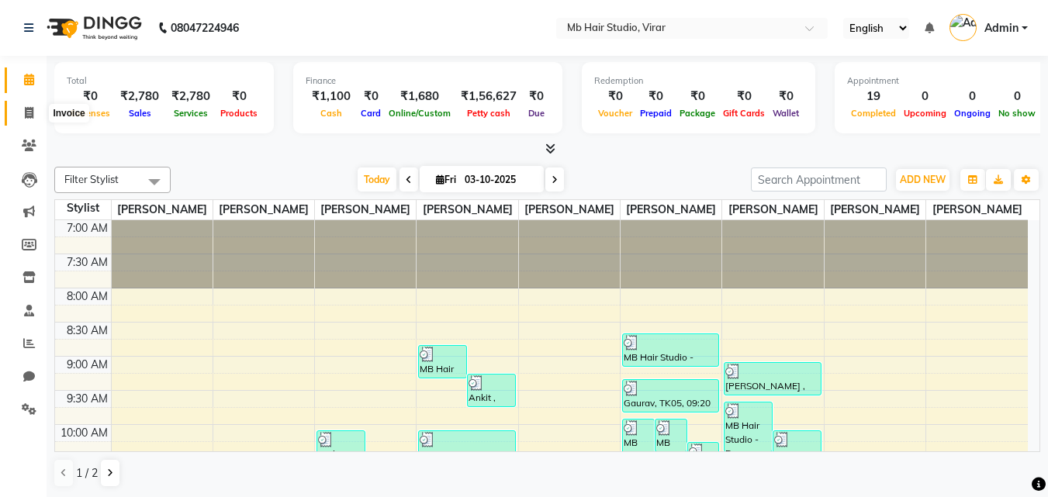
click at [29, 112] on icon at bounding box center [29, 113] width 9 height 12
select select "service"
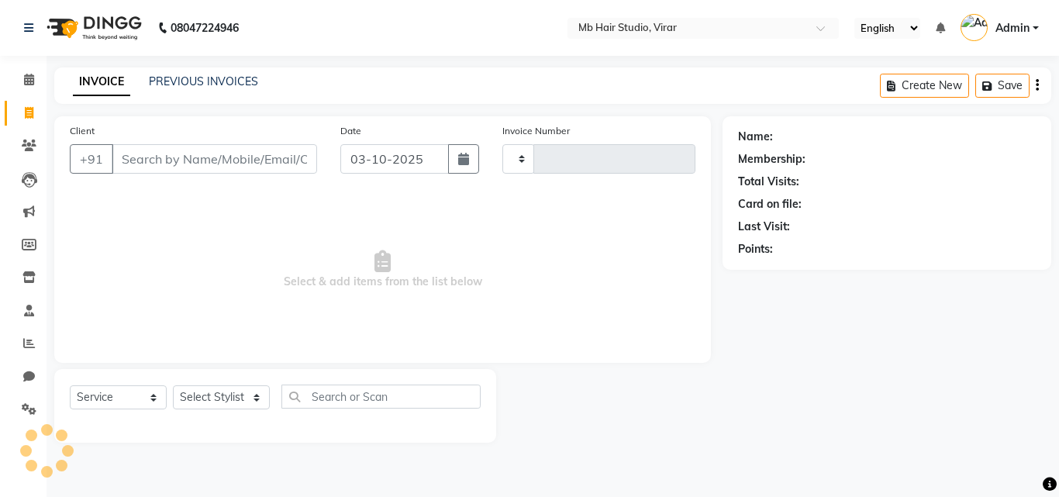
type input "5146"
select select "7979"
click at [228, 84] on link "PREVIOUS INVOICES" at bounding box center [203, 81] width 109 height 14
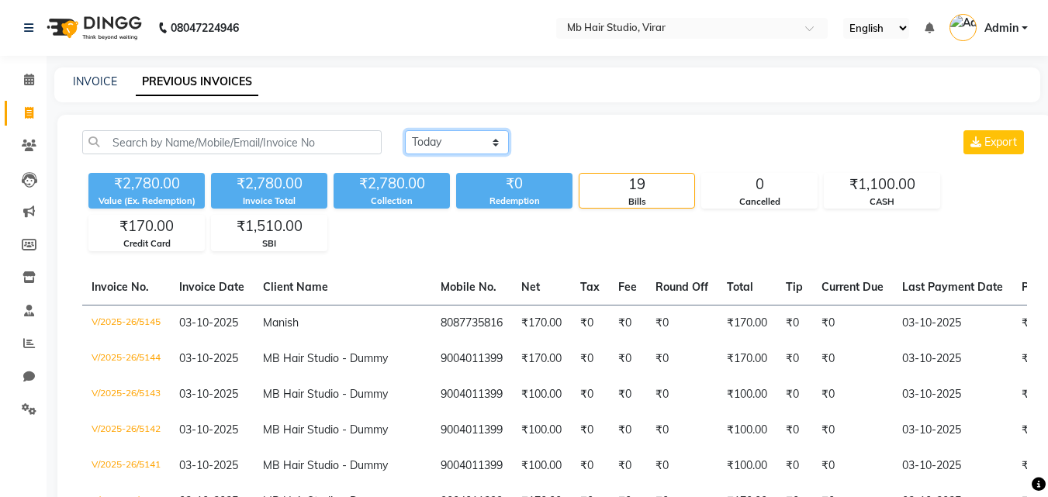
click at [456, 140] on select "[DATE] [DATE] Custom Range" at bounding box center [457, 142] width 104 height 24
click at [405, 130] on select "[DATE] [DATE] Custom Range" at bounding box center [457, 142] width 104 height 24
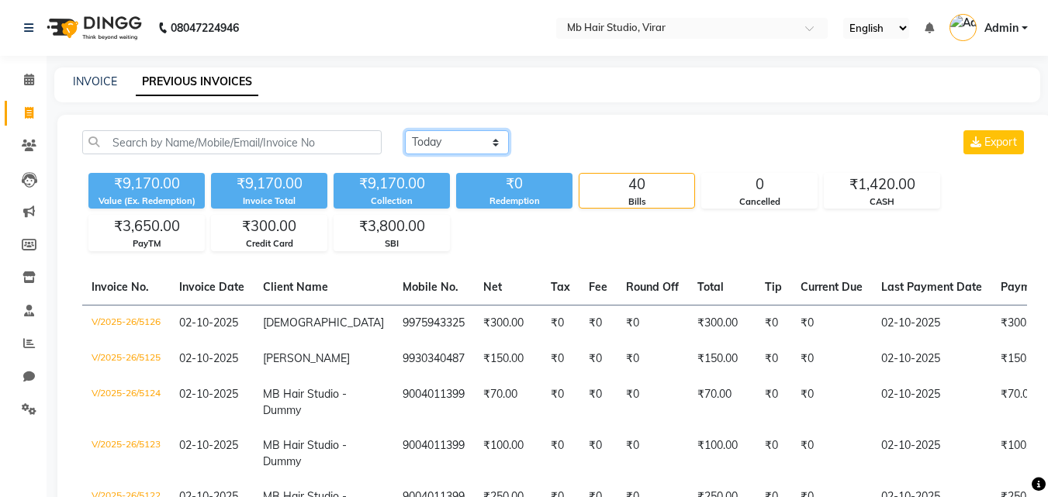
click at [447, 144] on select "[DATE] [DATE] Custom Range" at bounding box center [457, 142] width 104 height 24
select select "[DATE]"
click at [405, 130] on select "[DATE] [DATE] Custom Range" at bounding box center [457, 142] width 104 height 24
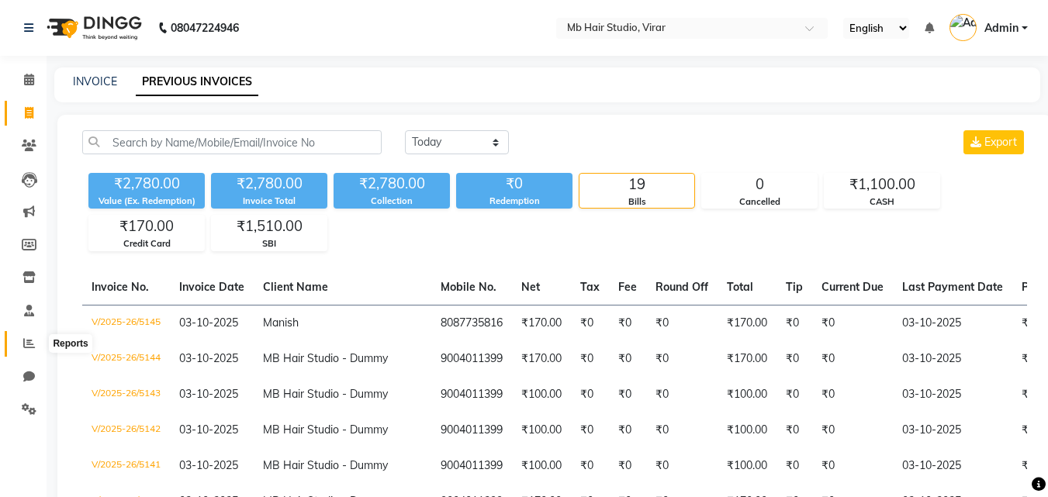
click at [26, 345] on icon at bounding box center [29, 343] width 12 height 12
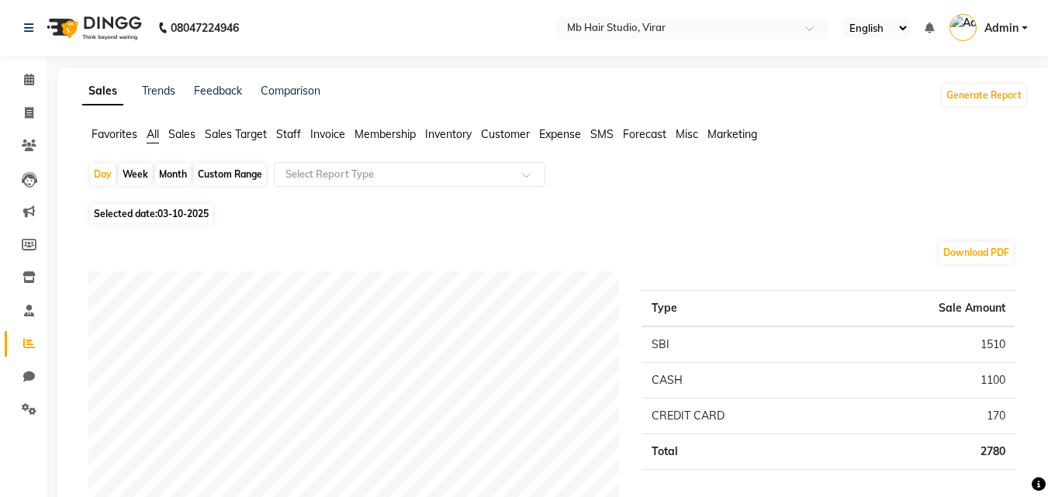
click at [181, 133] on span "Sales" at bounding box center [181, 134] width 27 height 14
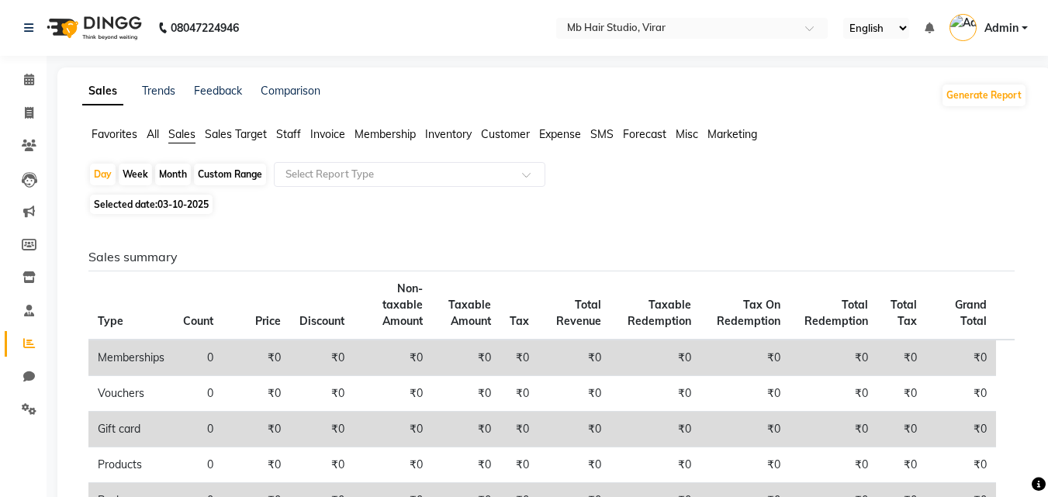
click at [226, 176] on div "Custom Range" at bounding box center [230, 175] width 72 height 22
select select "10"
select select "2025"
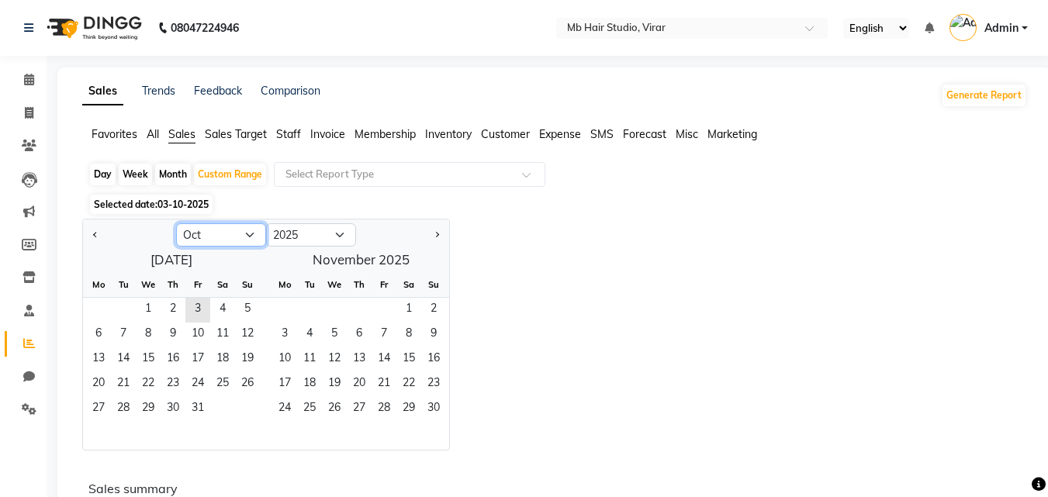
click at [250, 236] on select "Jan Feb Mar Apr May Jun [DATE] Aug Sep Oct Nov Dec" at bounding box center [221, 234] width 90 height 23
select select "9"
click at [176, 223] on select "Jan Feb Mar Apr May Jun [DATE] Aug Sep Oct Nov Dec" at bounding box center [221, 234] width 90 height 23
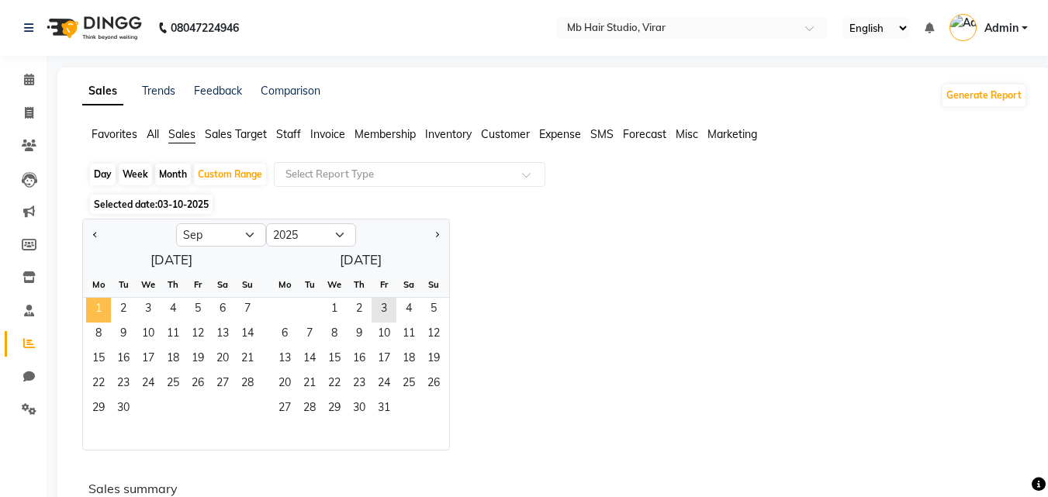
click at [97, 313] on span "1" at bounding box center [98, 310] width 25 height 25
click at [133, 405] on span "30" at bounding box center [123, 409] width 25 height 25
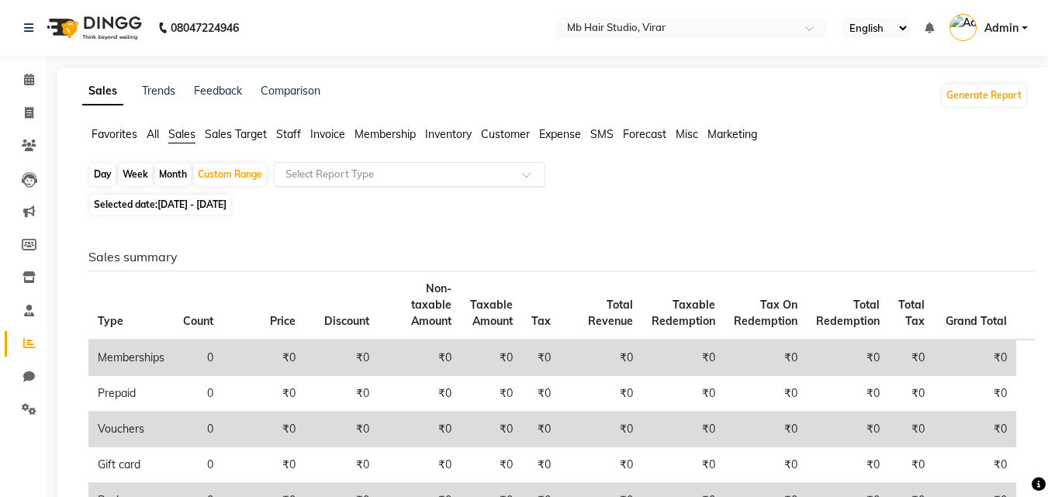
click at [527, 173] on span at bounding box center [531, 179] width 19 height 16
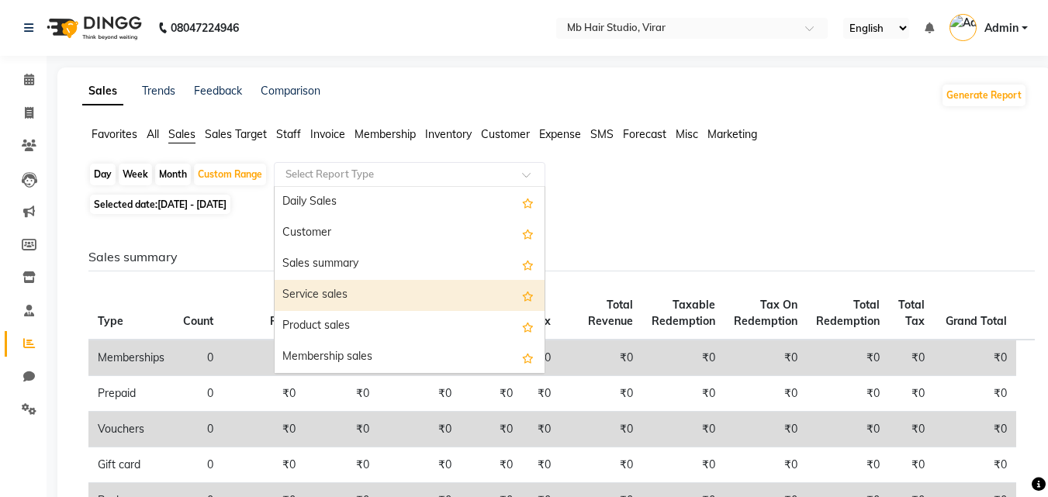
click at [354, 300] on div "Service sales" at bounding box center [410, 295] width 270 height 31
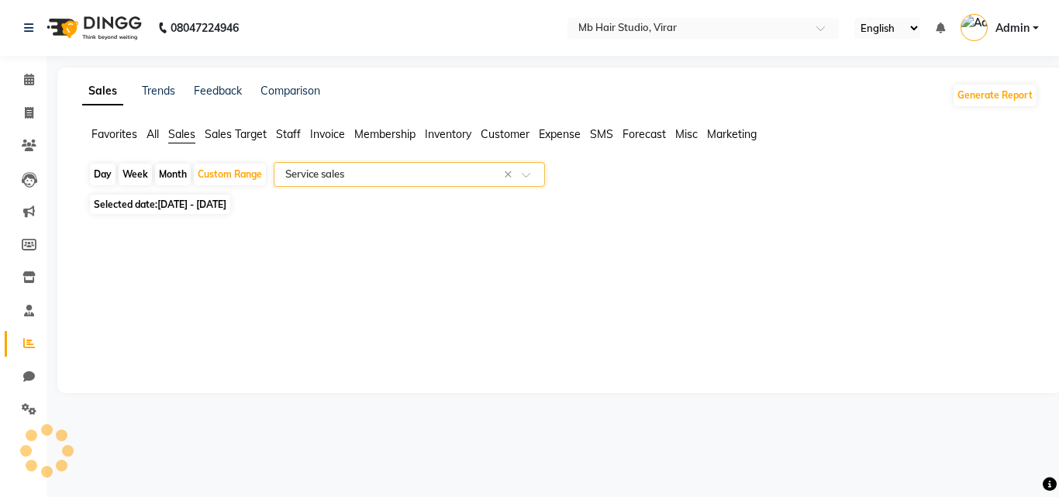
select select "full_report"
select select "csv"
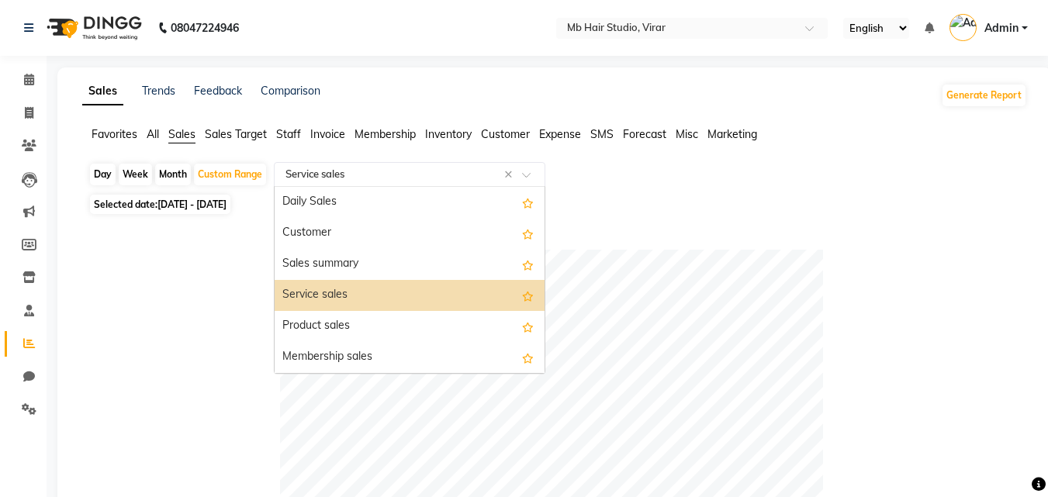
click at [521, 176] on div at bounding box center [410, 175] width 270 height 16
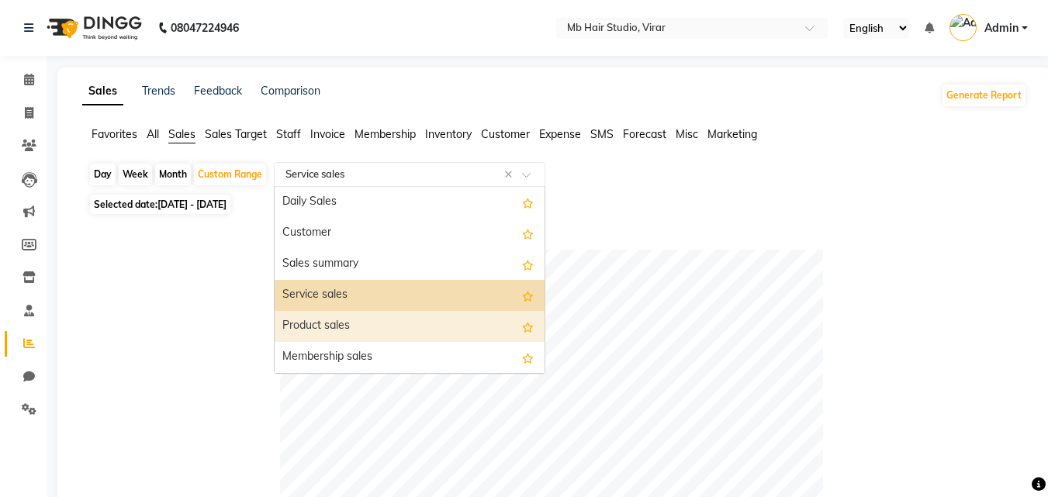
click at [383, 329] on div "Product sales" at bounding box center [410, 326] width 270 height 31
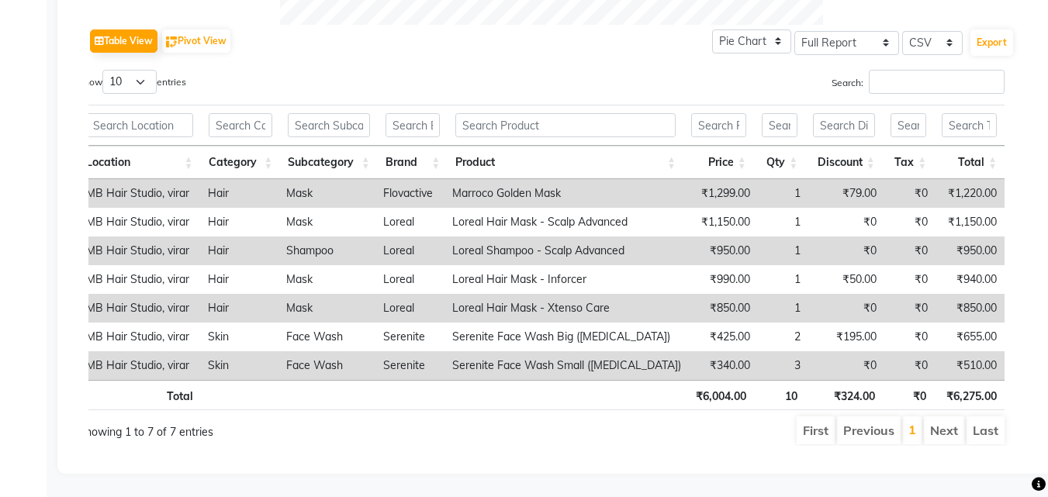
scroll to position [0, 12]
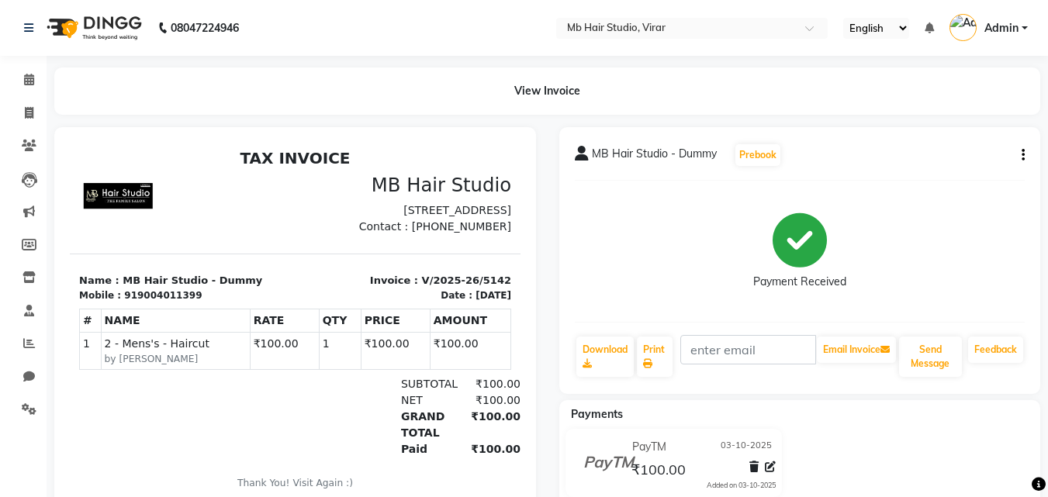
scroll to position [79, 0]
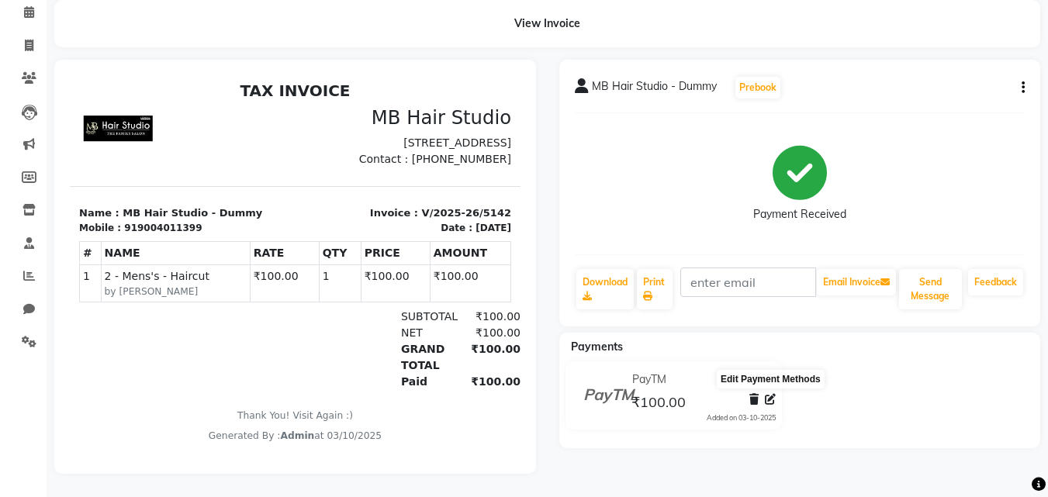
click at [772, 394] on icon at bounding box center [770, 399] width 11 height 11
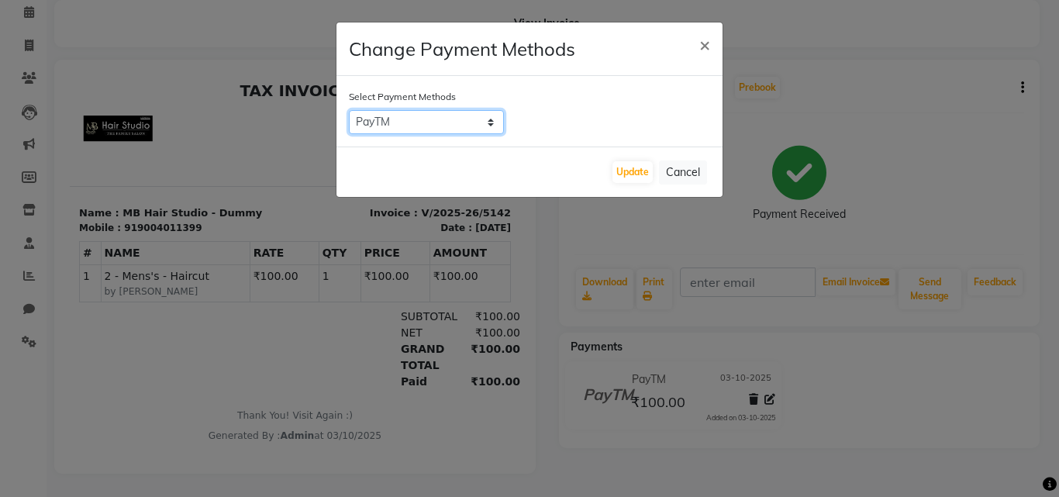
click at [492, 124] on select "BOB PayTM SBI Credit Card CASH" at bounding box center [426, 122] width 155 height 24
select select "124"
click at [349, 110] on select "BOB PayTM SBI Credit Card CASH" at bounding box center [426, 122] width 155 height 24
click at [624, 178] on button "Update" at bounding box center [633, 172] width 40 height 22
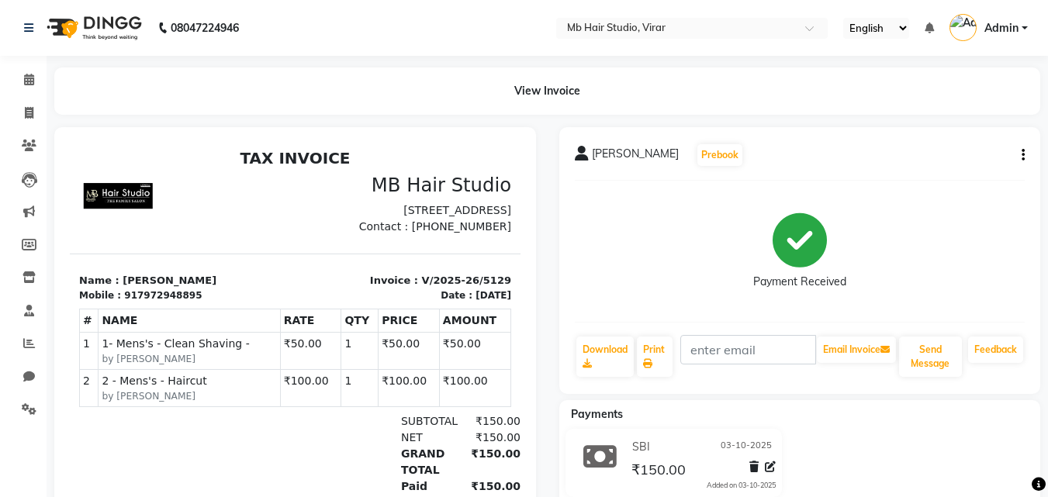
click at [1023, 155] on icon "button" at bounding box center [1022, 155] width 3 height 1
click at [949, 178] on div "Edit Invoice" at bounding box center [946, 174] width 106 height 19
select select "service"
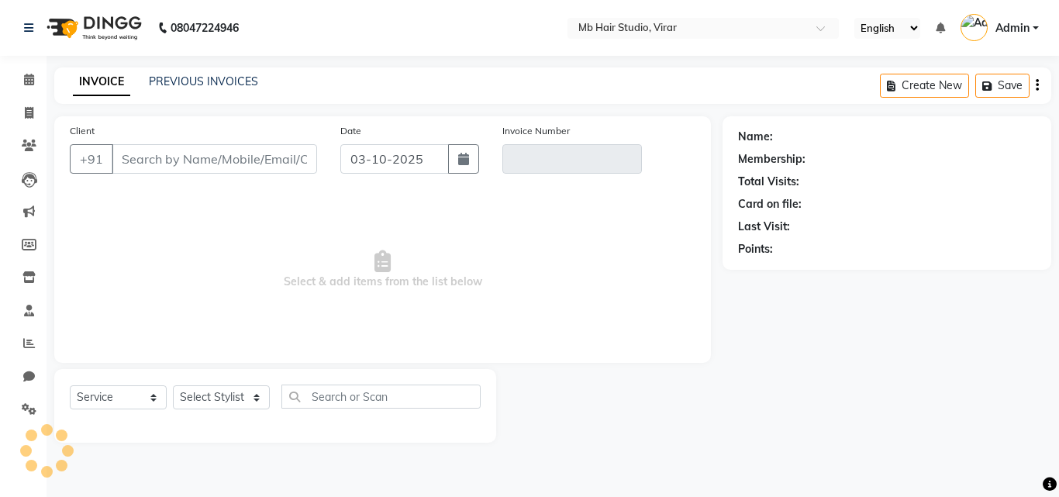
type input "7972948895"
type input "V/2025-26/5129"
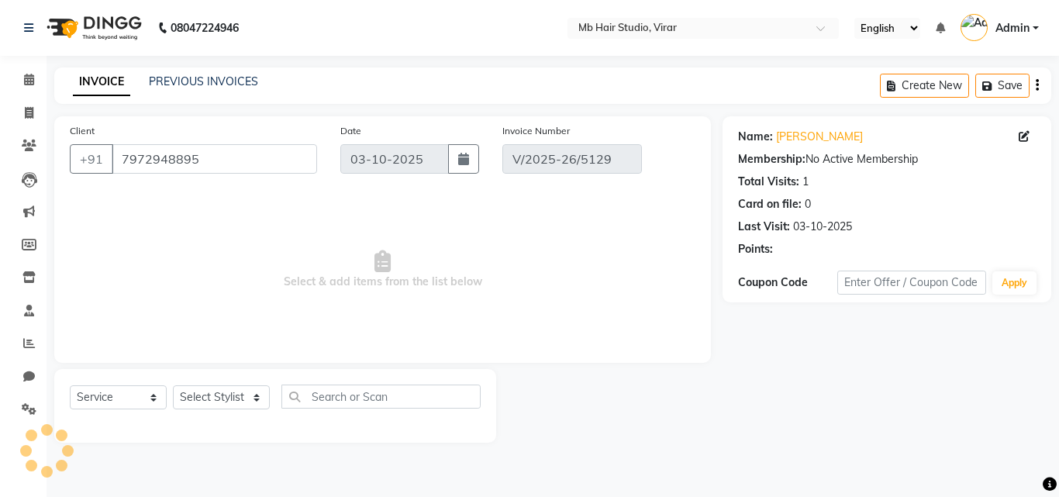
select select "select"
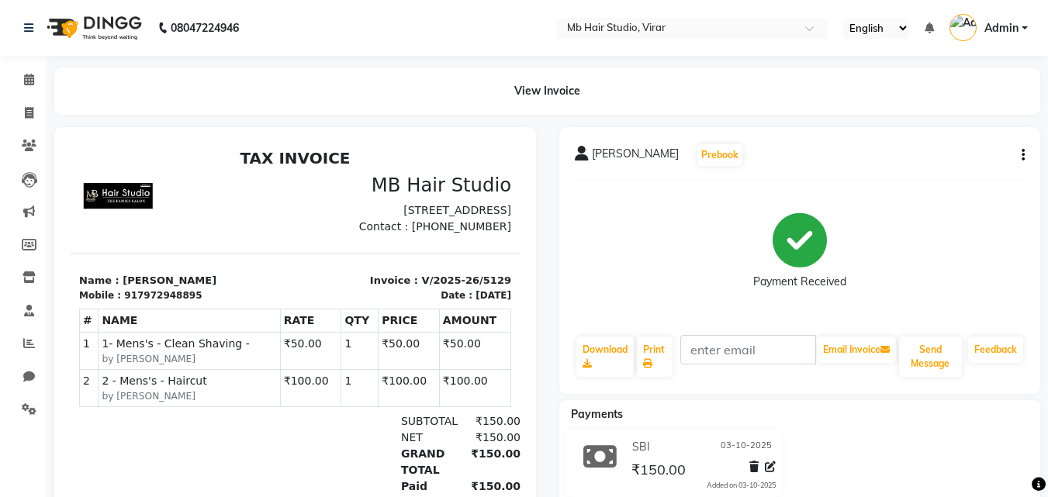
click at [1024, 155] on icon "button" at bounding box center [1022, 155] width 3 height 1
click at [948, 222] on div "Payment Received" at bounding box center [800, 251] width 451 height 116
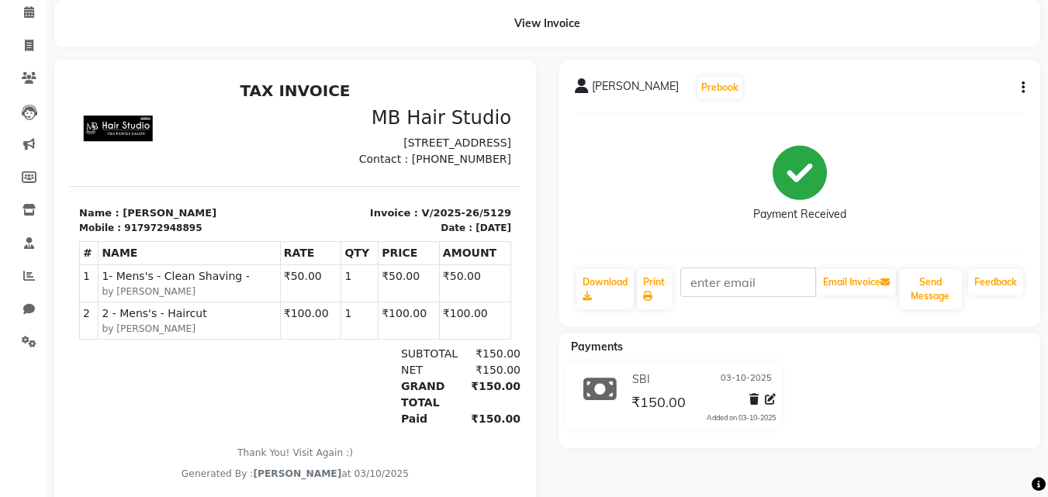
scroll to position [116, 0]
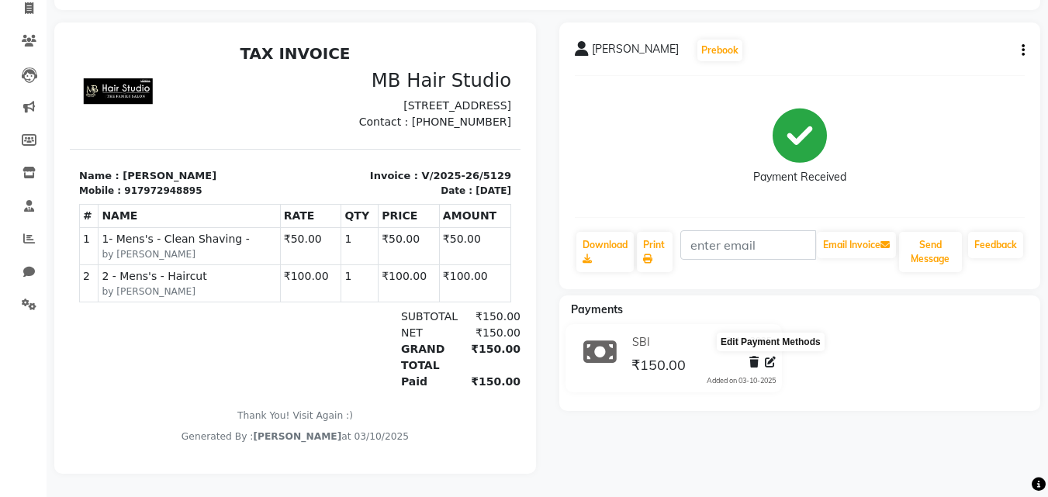
click at [769, 357] on icon at bounding box center [770, 362] width 11 height 11
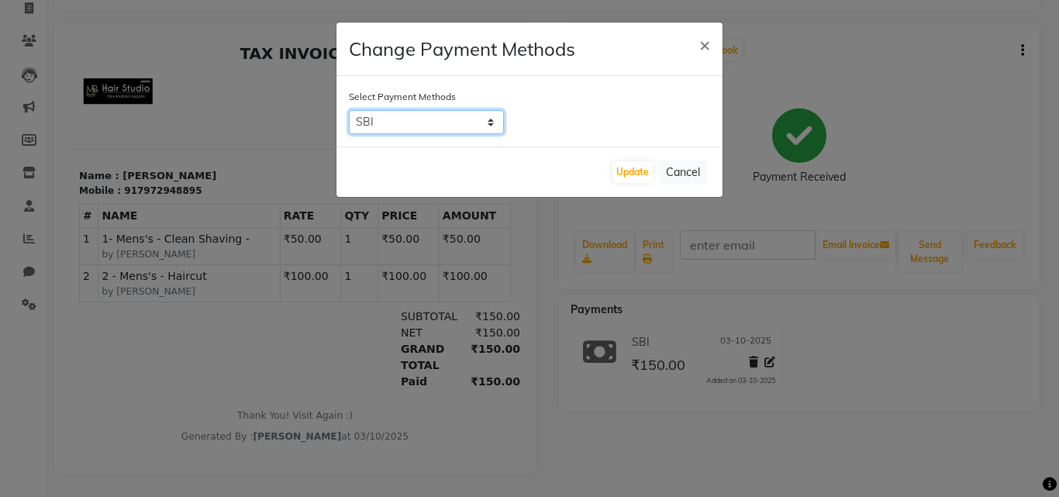
click at [489, 123] on select "BOB PayTM SBI Credit Card CASH" at bounding box center [426, 122] width 155 height 24
select select "1"
click at [349, 110] on select "BOB PayTM SBI Credit Card CASH" at bounding box center [426, 122] width 155 height 24
click at [637, 171] on button "Update" at bounding box center [633, 172] width 40 height 22
